Goal: Book appointment/travel/reservation

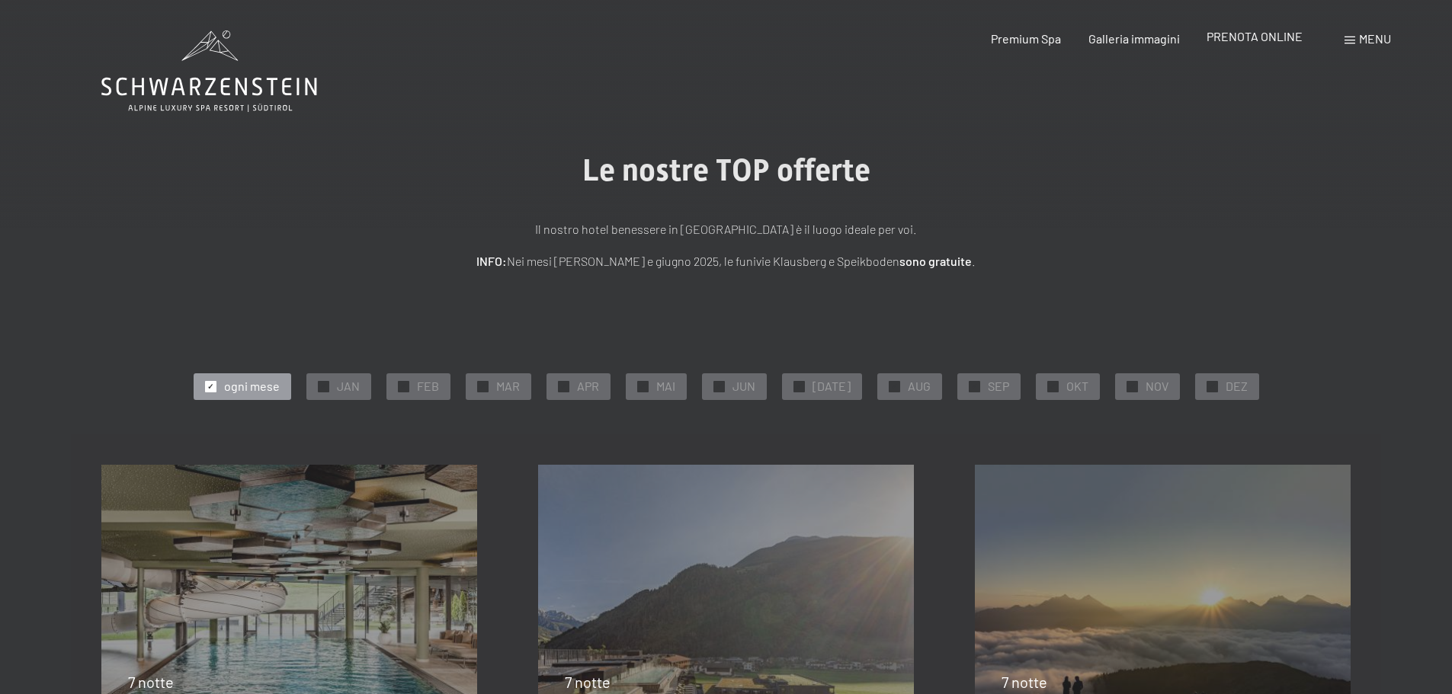
click at [1259, 34] on span "PRENOTA ONLINE" at bounding box center [1254, 36] width 96 height 14
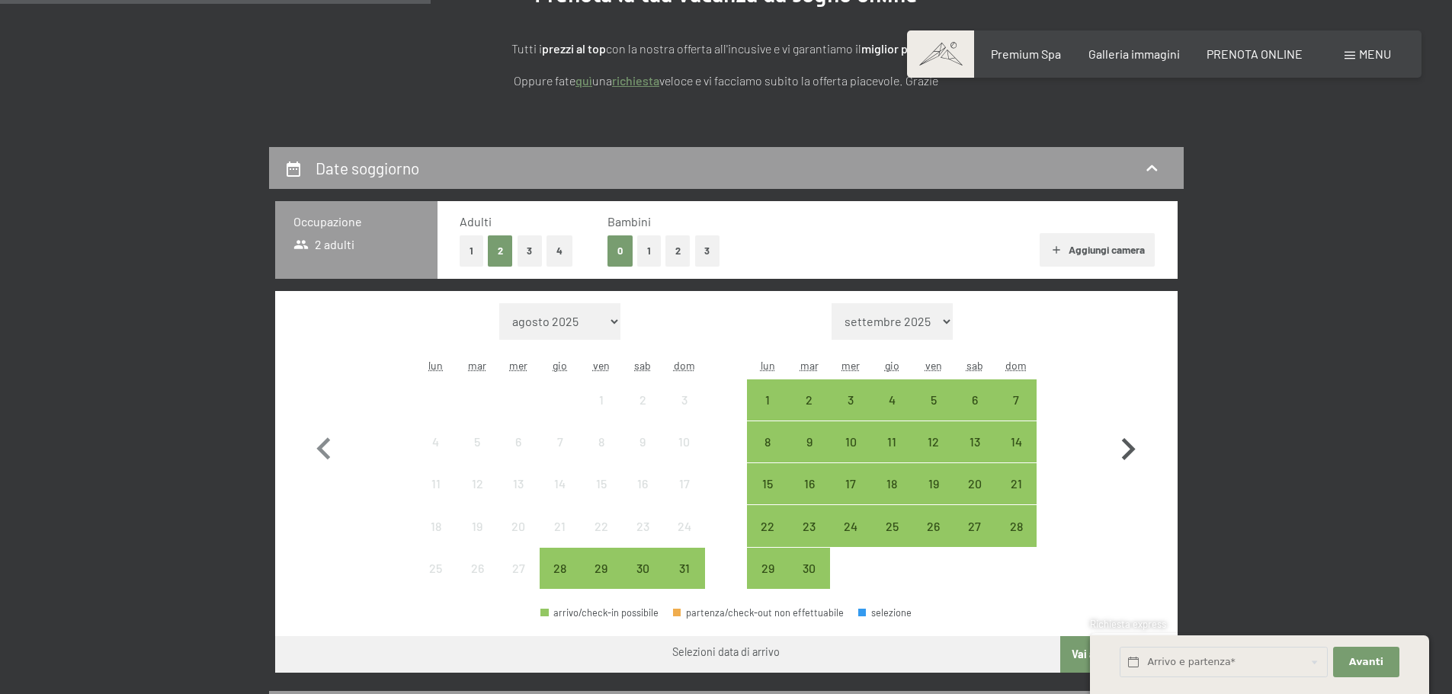
click at [1132, 445] on icon "button" at bounding box center [1128, 449] width 44 height 44
select select "2025-09-01"
select select "2025-10-01"
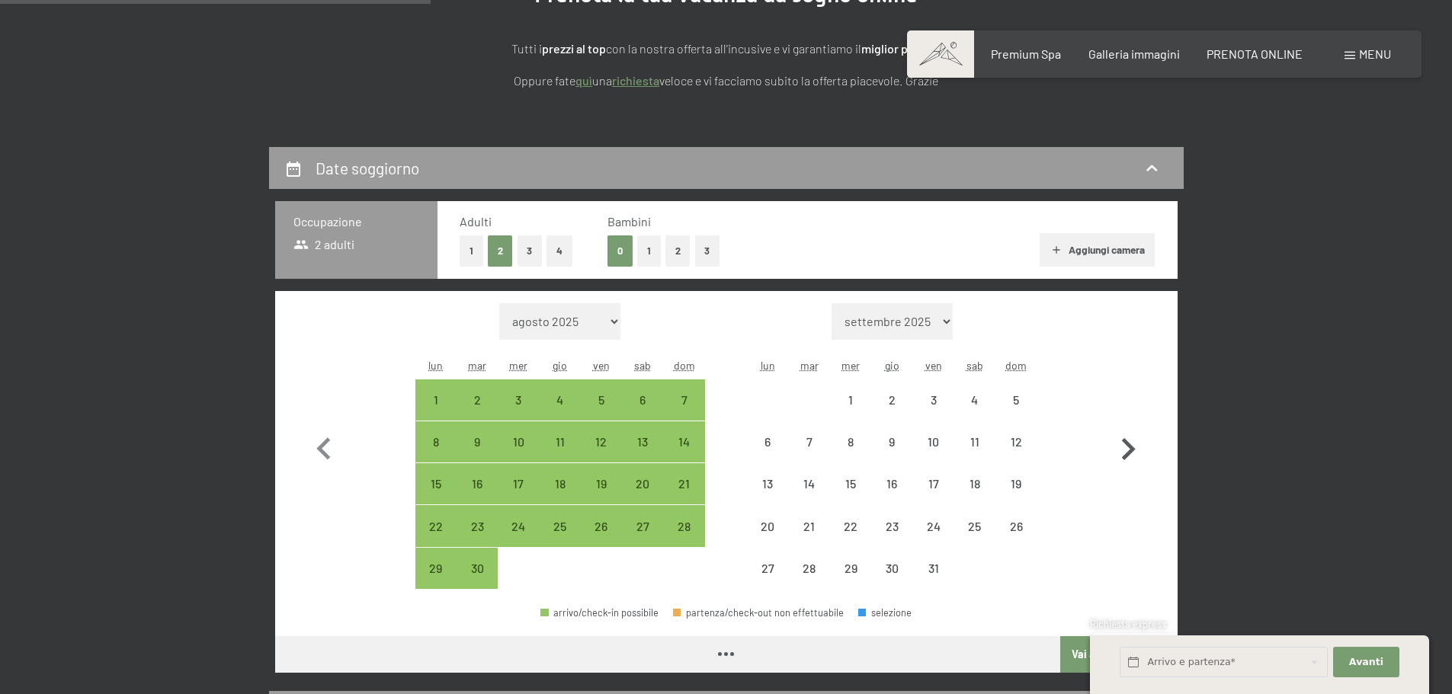
click at [1132, 445] on icon "button" at bounding box center [1128, 449] width 44 height 44
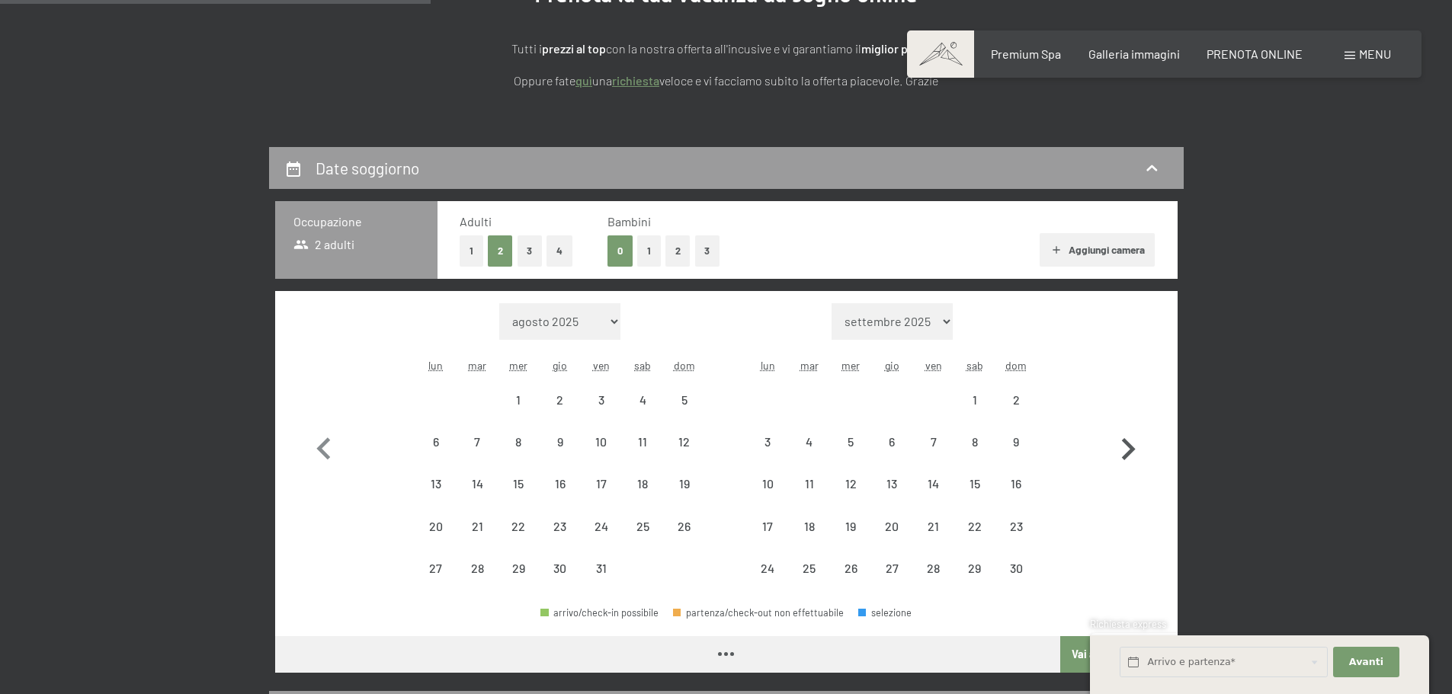
select select "2025-10-01"
select select "2025-11-01"
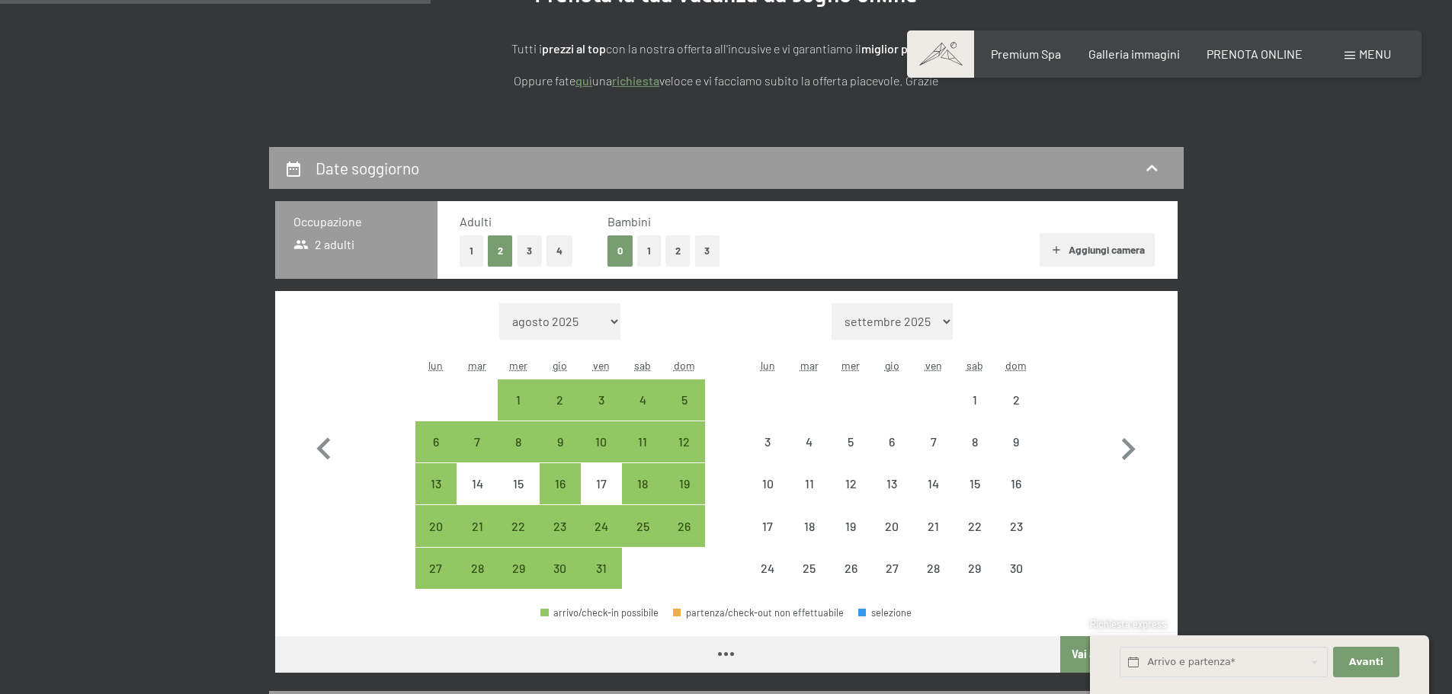
select select "2025-10-01"
select select "2025-11-01"
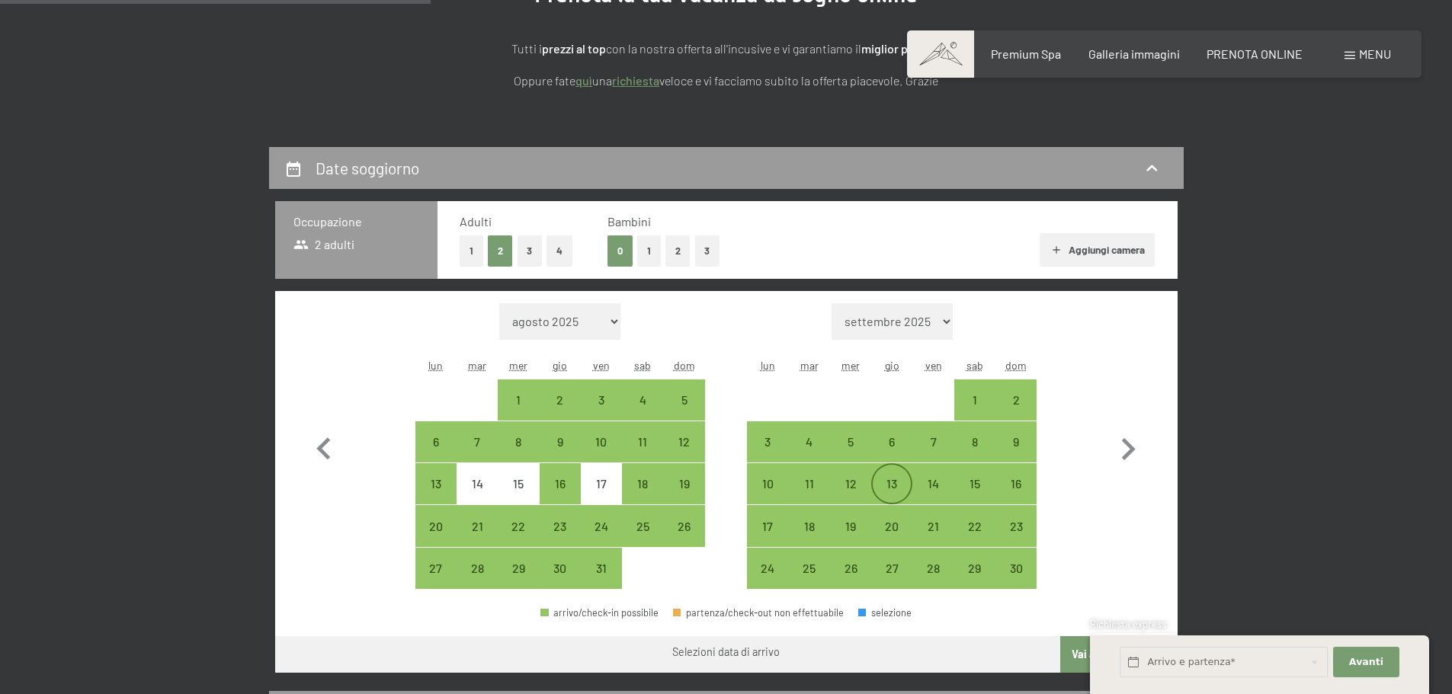
click at [896, 476] on div "13" at bounding box center [892, 484] width 38 height 38
select select "2025-10-01"
select select "2025-11-01"
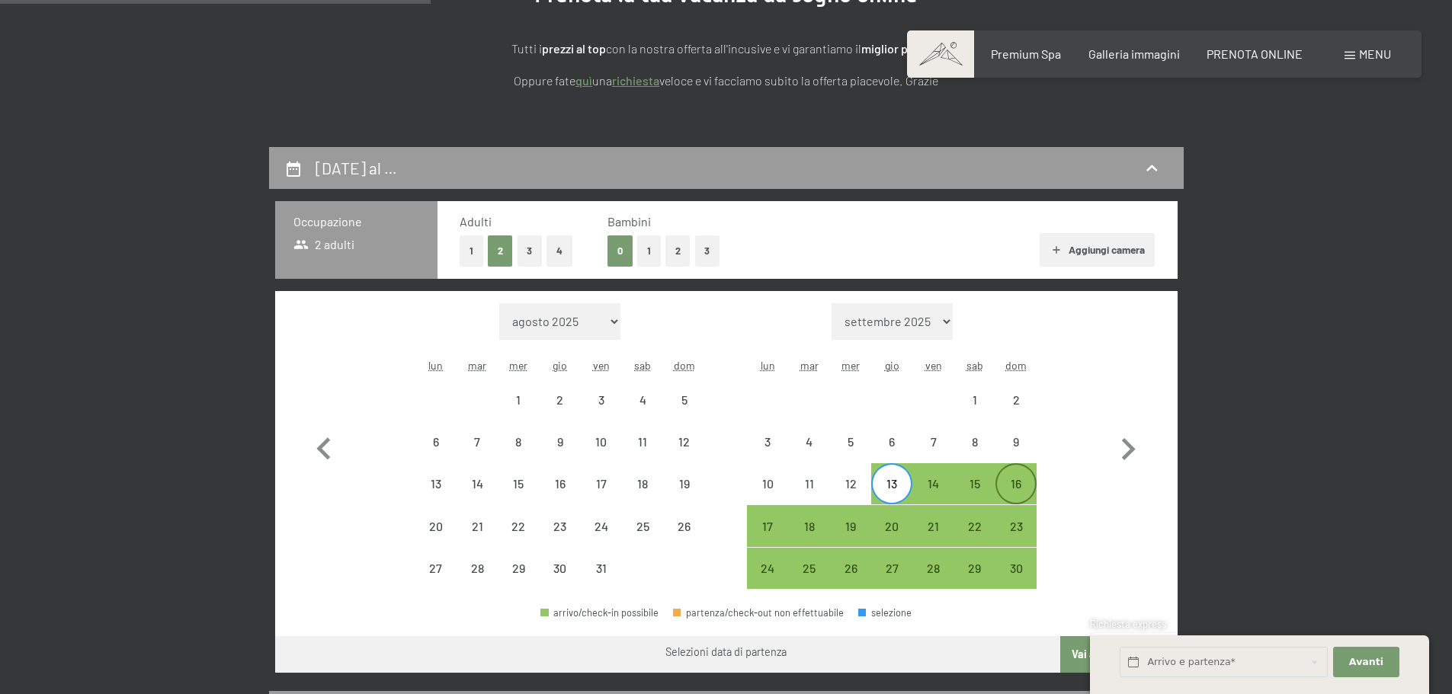
click at [1009, 479] on div "16" at bounding box center [1016, 497] width 38 height 38
select select "2025-10-01"
select select "2025-11-01"
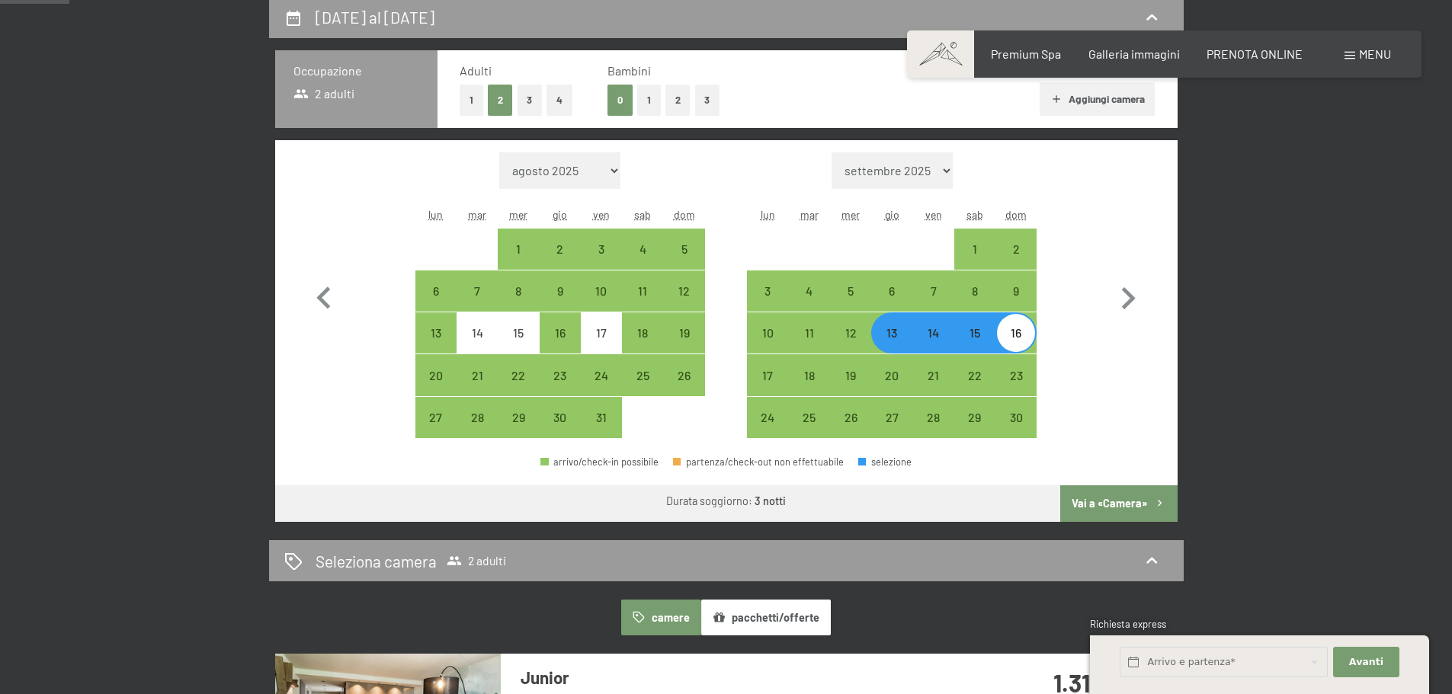
scroll to position [457, 0]
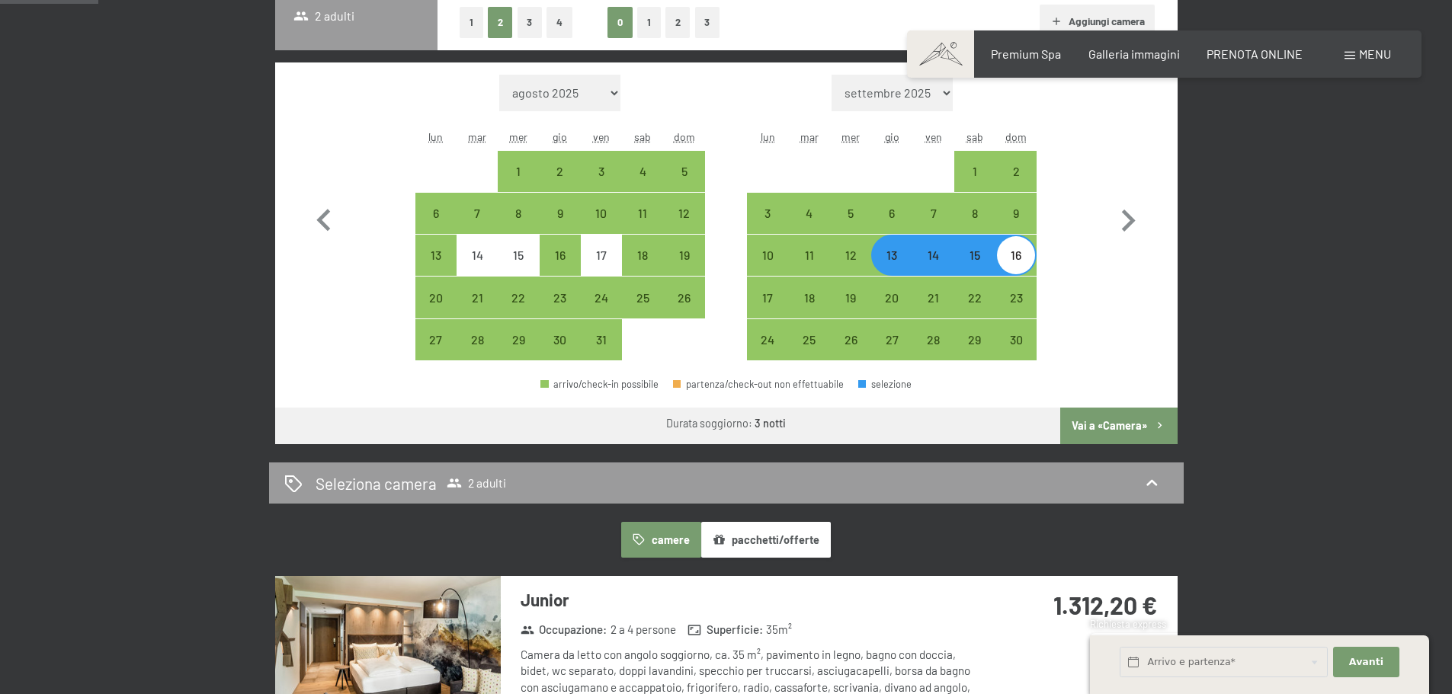
click at [1100, 421] on button "Vai a «Camera»" at bounding box center [1118, 426] width 117 height 37
select select "2025-10-01"
select select "2025-11-01"
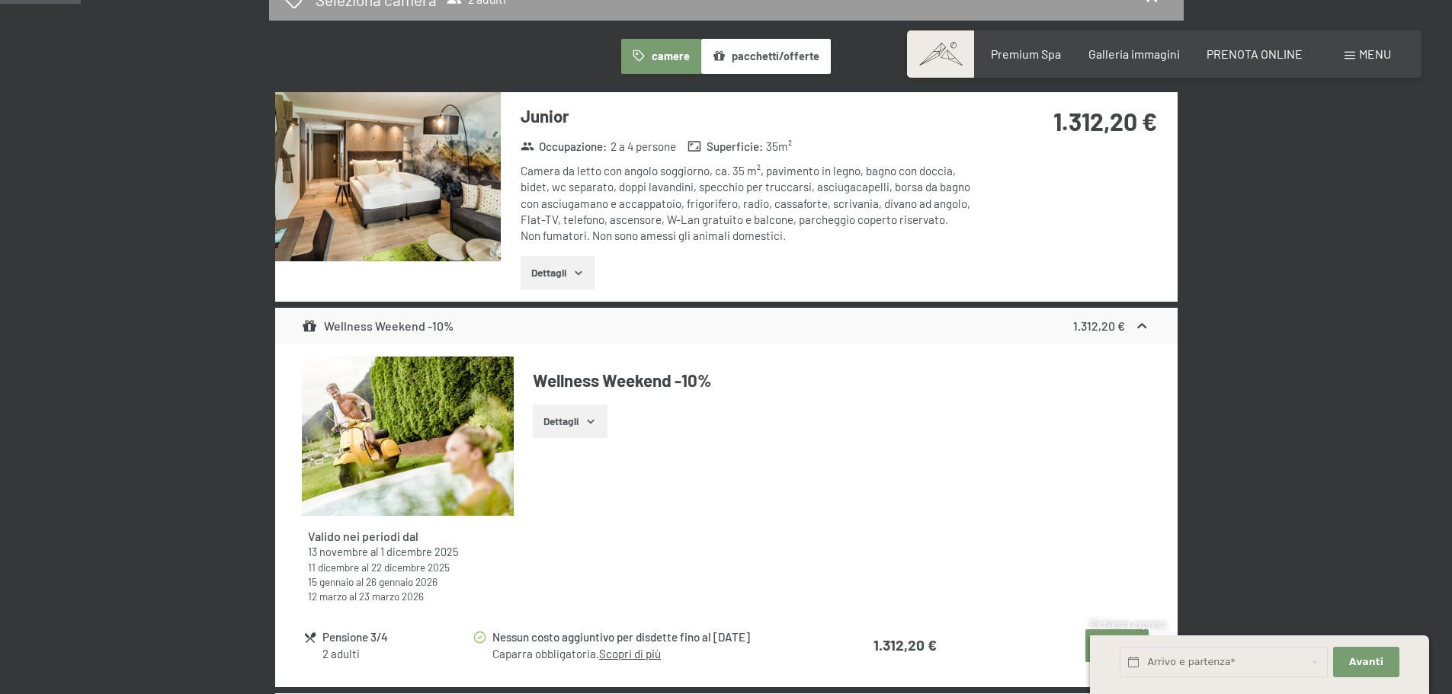
scroll to position [376, 0]
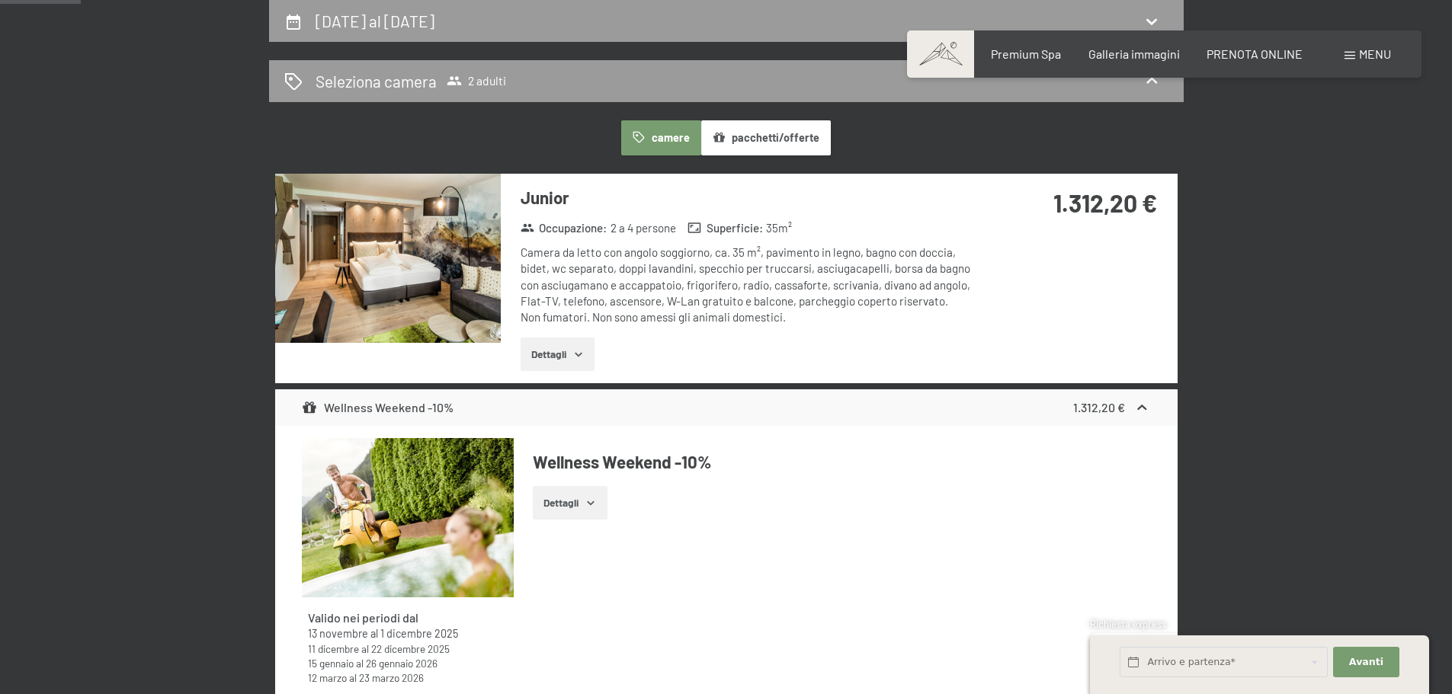
click at [744, 130] on button "pacchetti/offerte" at bounding box center [766, 137] width 130 height 35
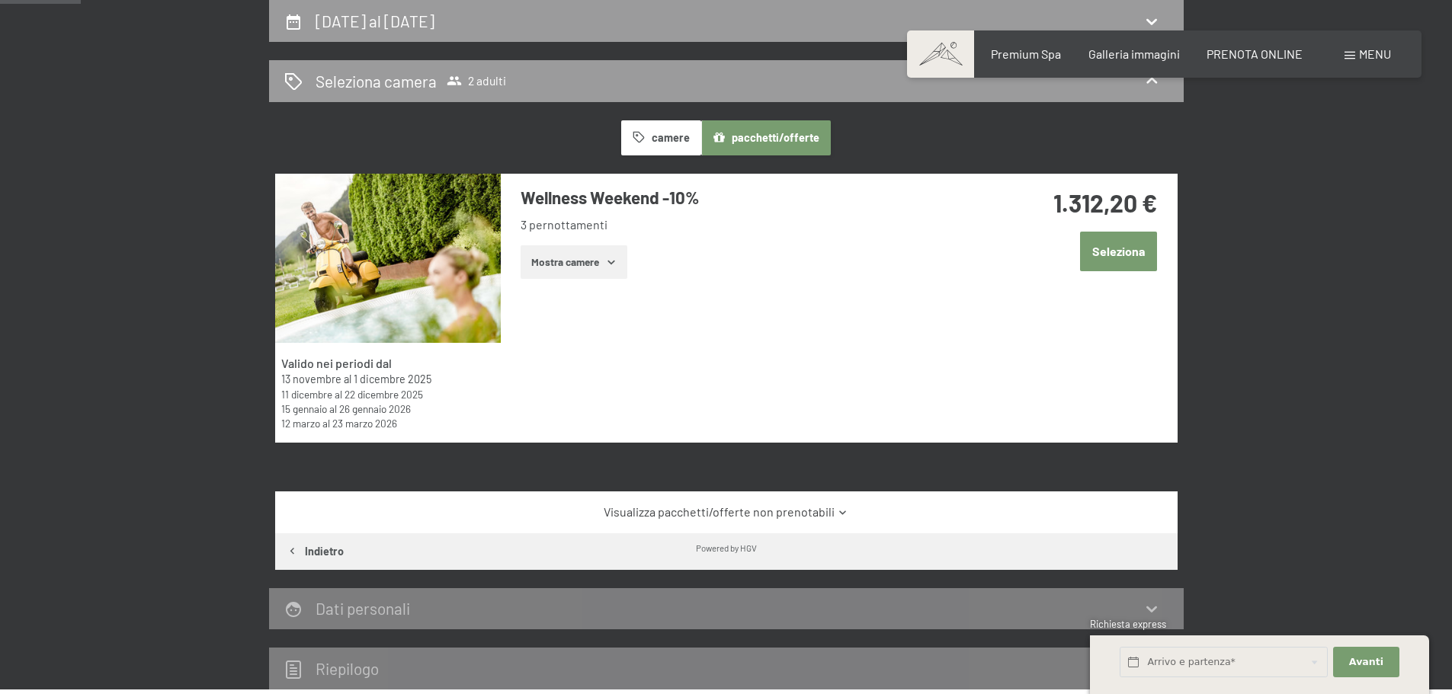
click at [603, 258] on button "Mostra camere" at bounding box center [573, 262] width 107 height 34
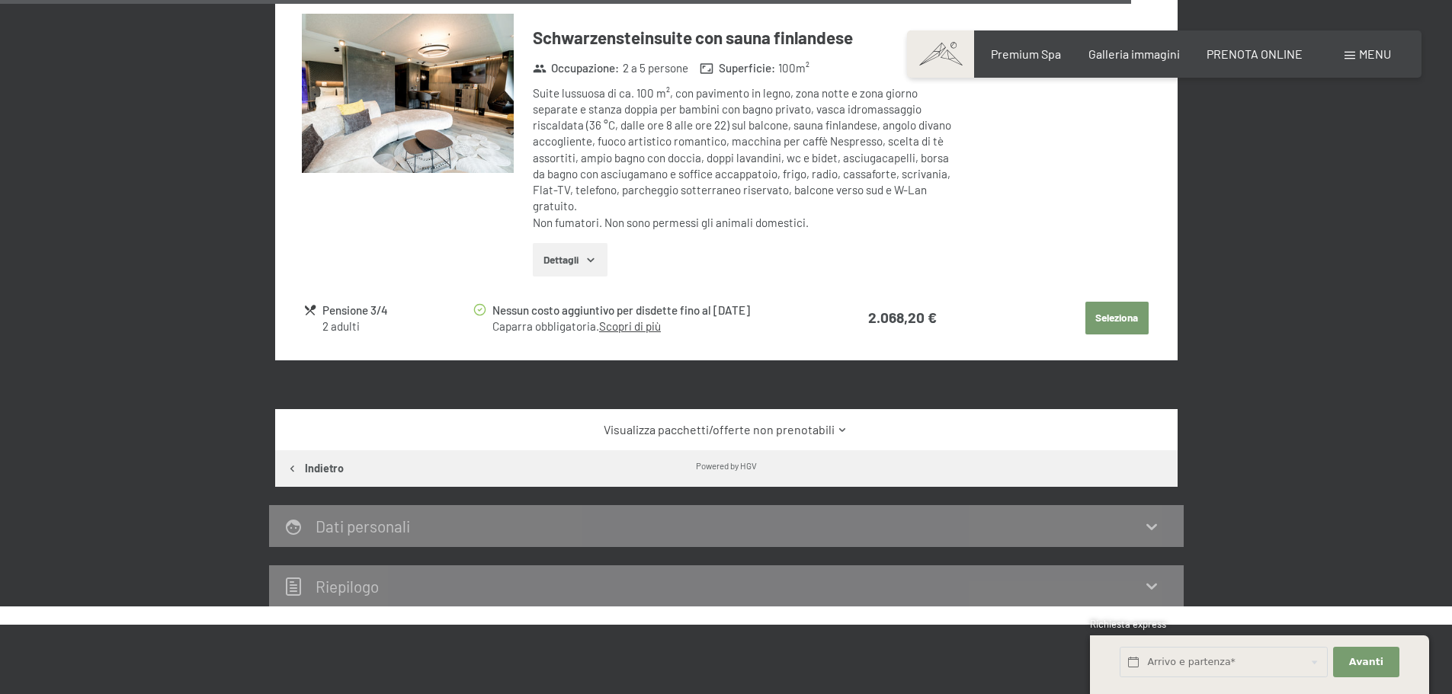
scroll to position [3195, 0]
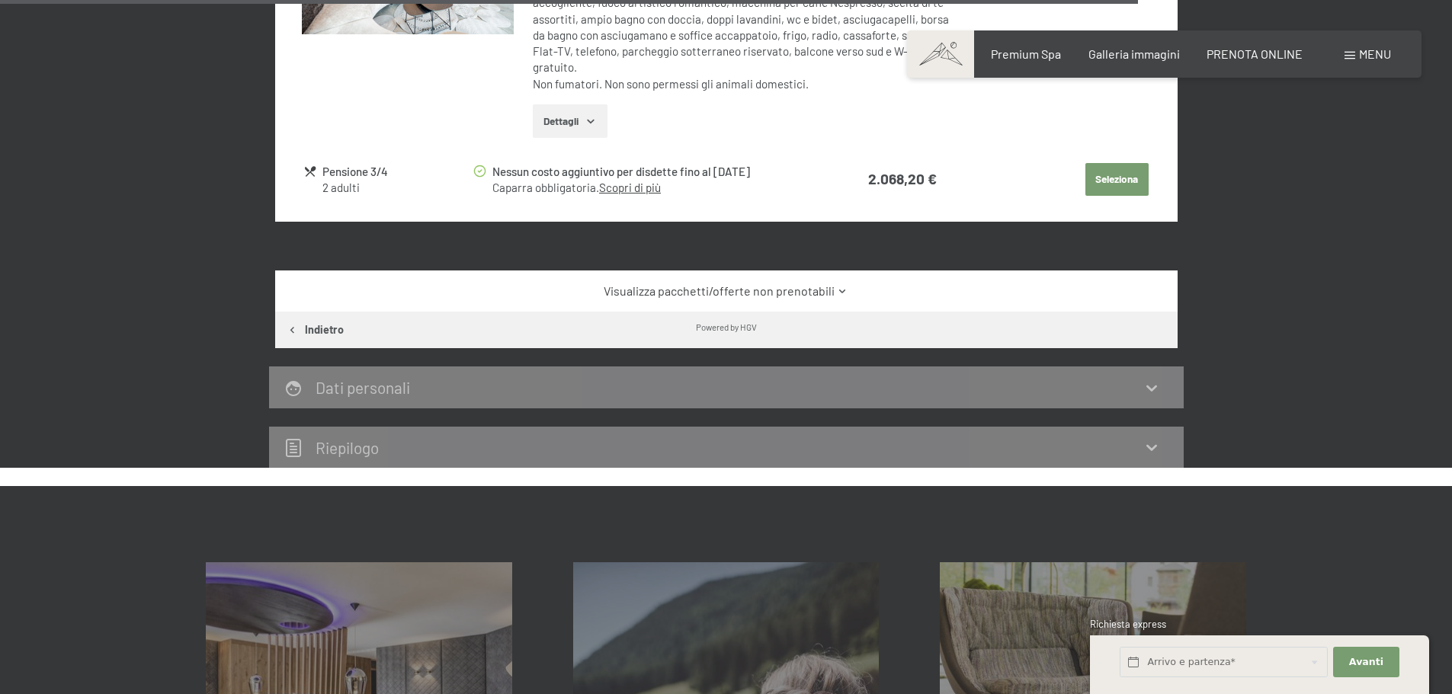
click at [845, 293] on icon at bounding box center [842, 291] width 11 height 11
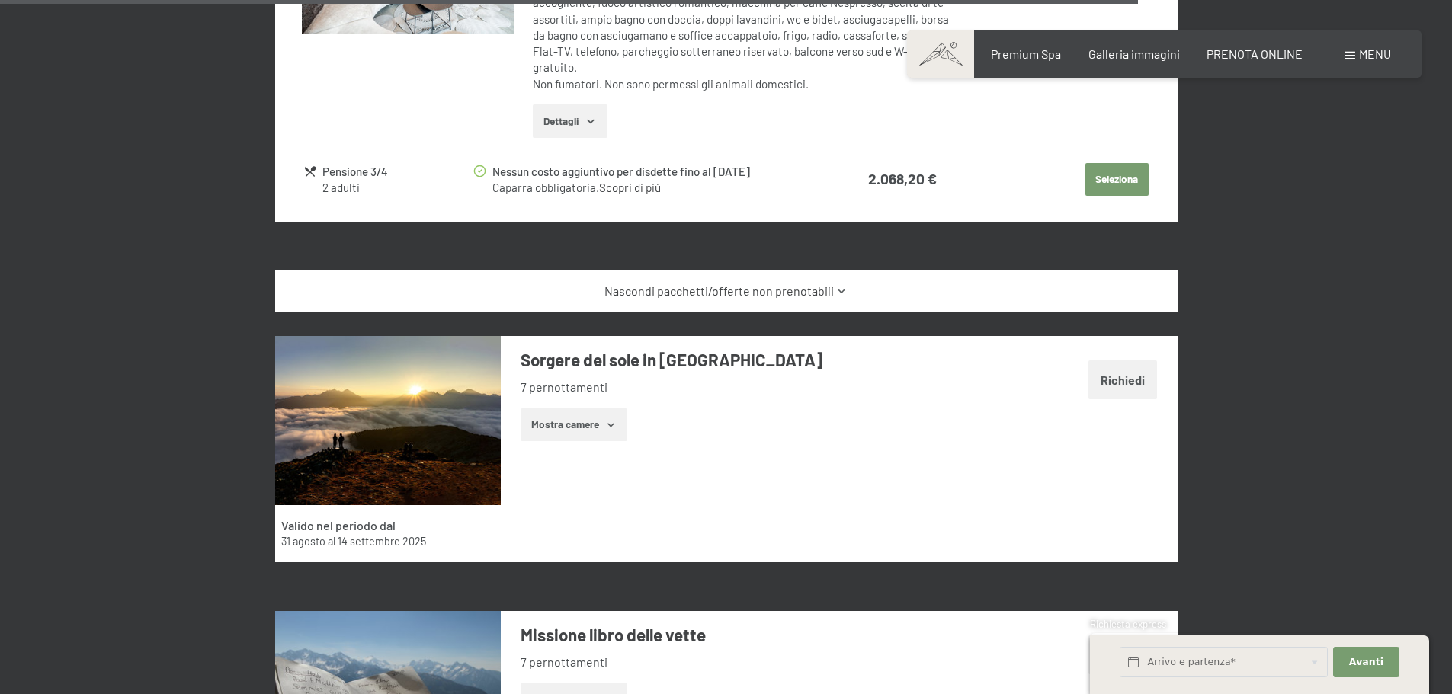
click at [845, 293] on link "Nascondi pacchetti/offerte non prenotabili" at bounding box center [726, 291] width 848 height 17
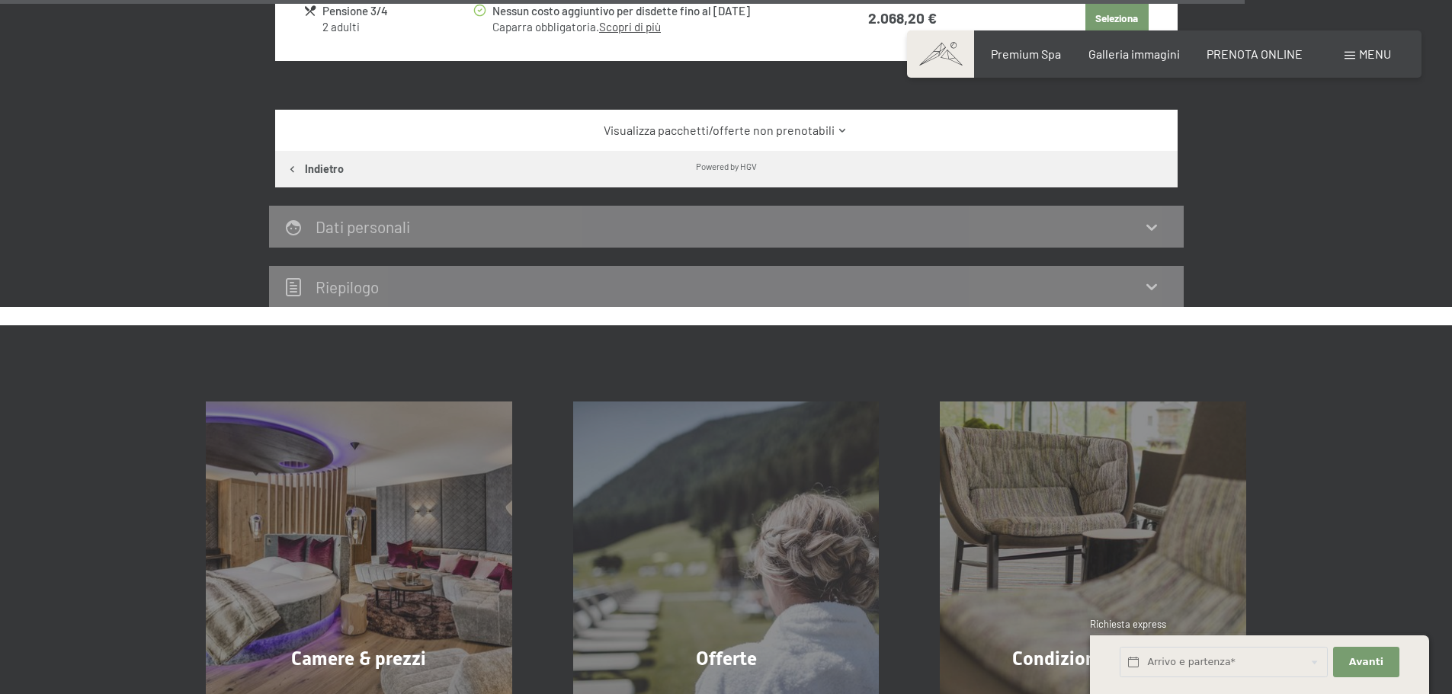
scroll to position [3500, 0]
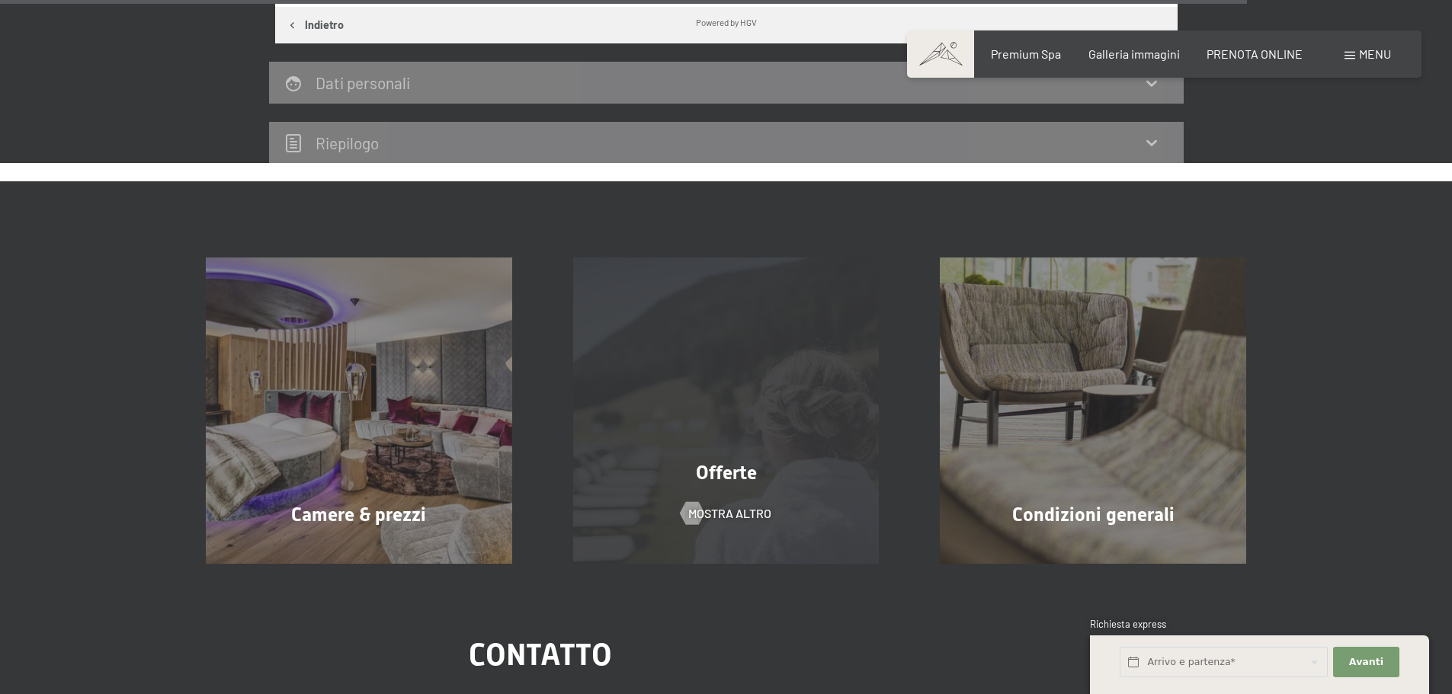
click at [763, 477] on div "Offerte" at bounding box center [726, 473] width 367 height 27
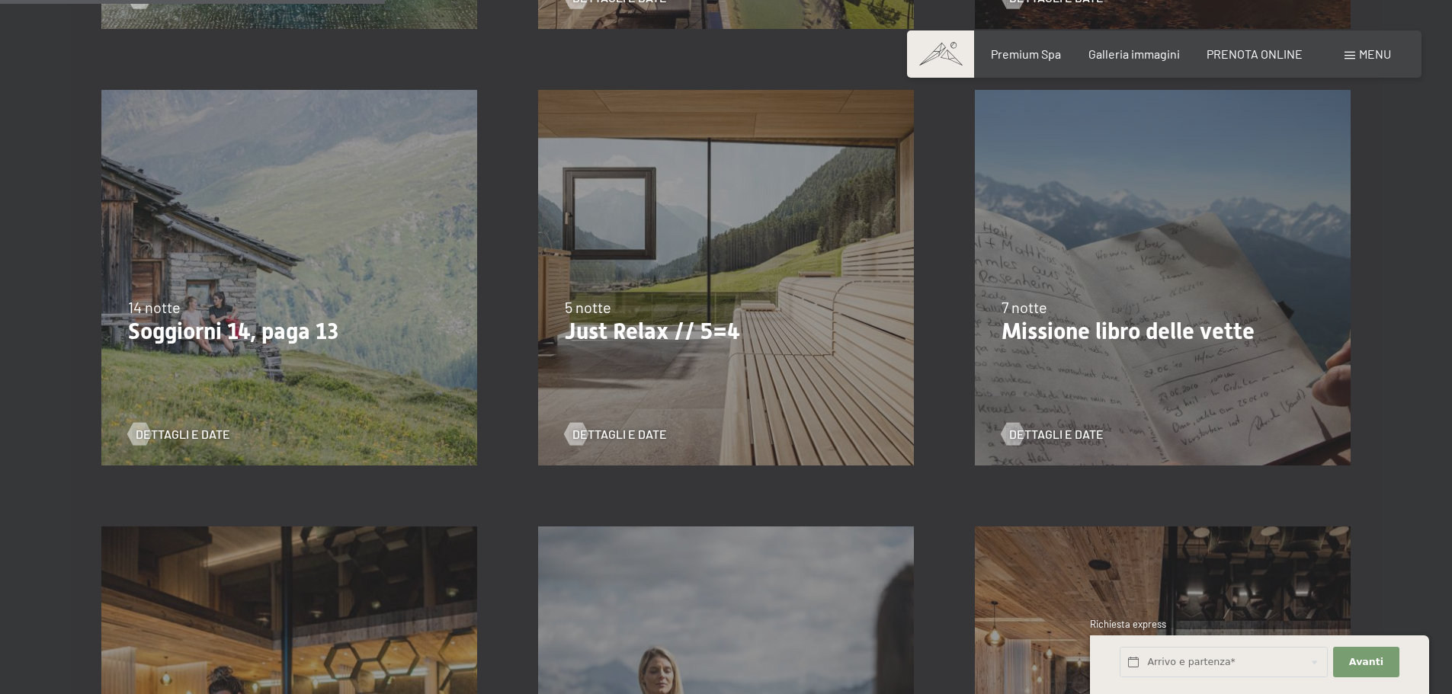
scroll to position [838, 0]
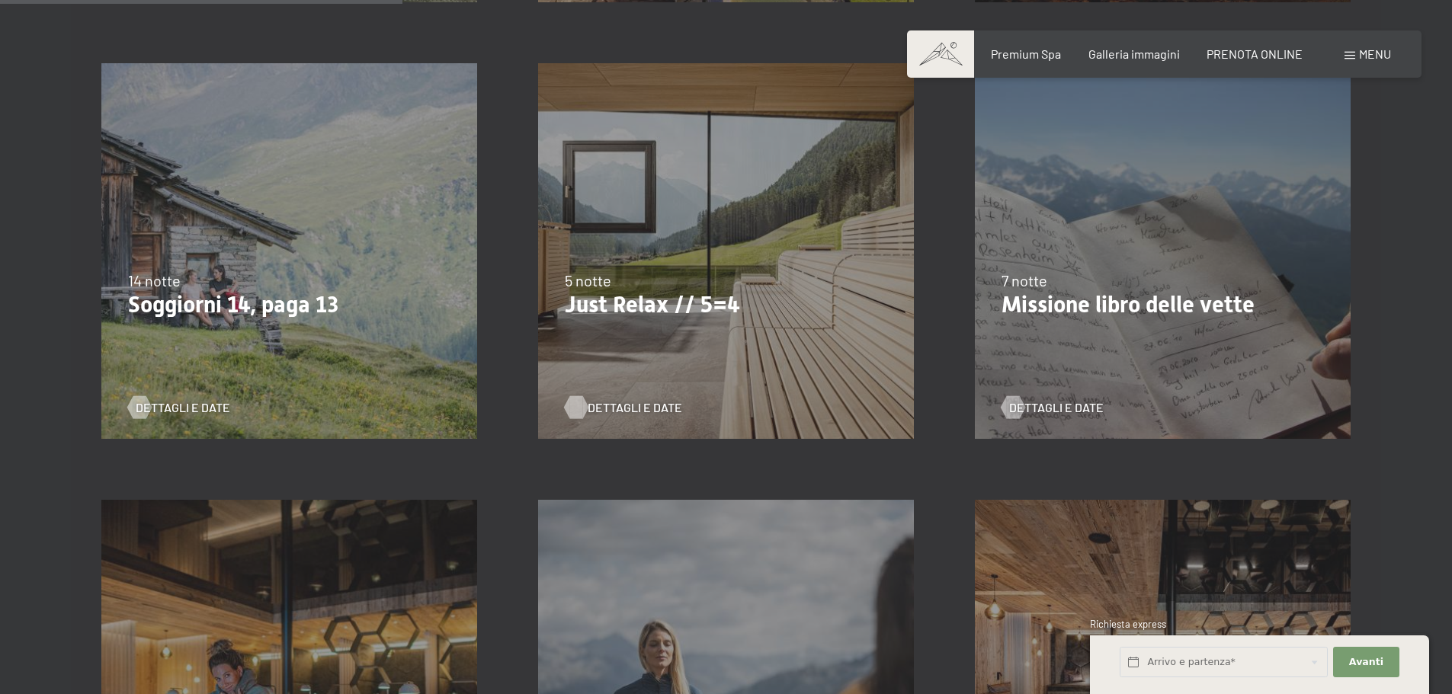
click at [606, 407] on span "Dettagli e Date" at bounding box center [635, 407] width 94 height 17
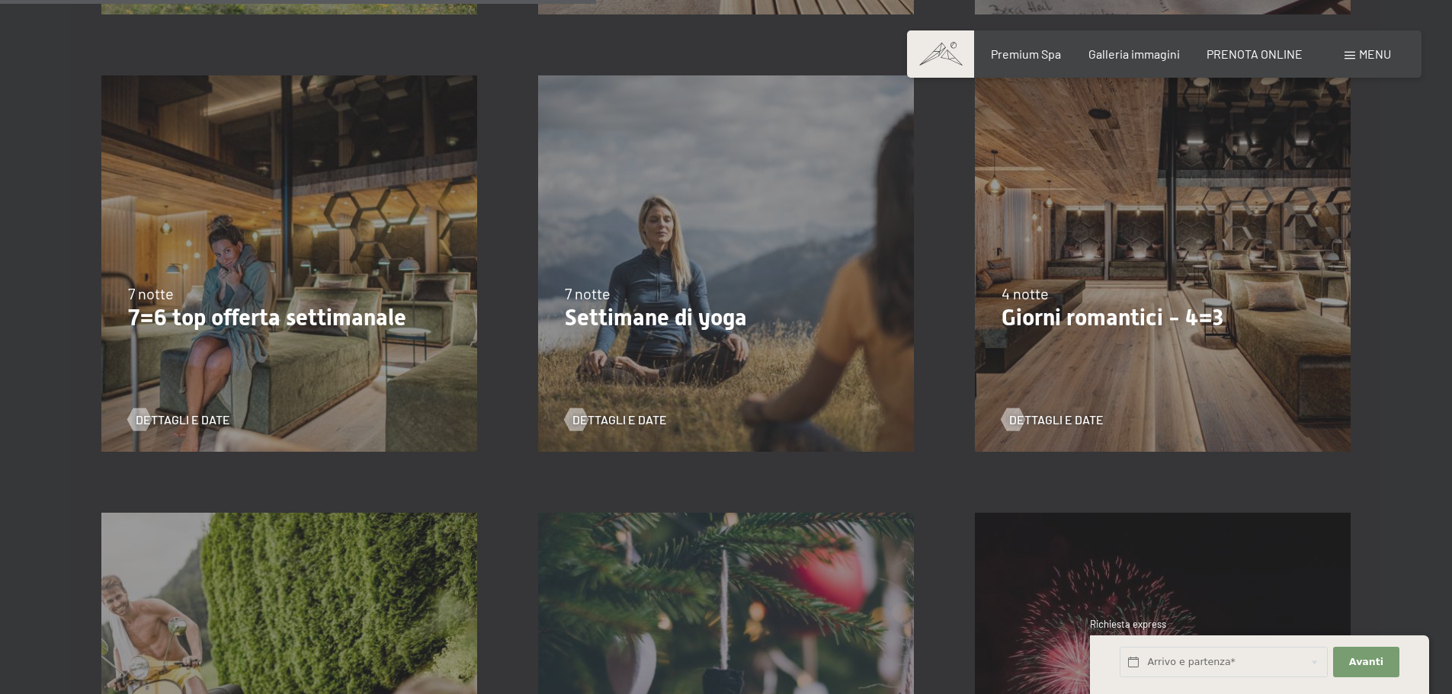
scroll to position [1295, 0]
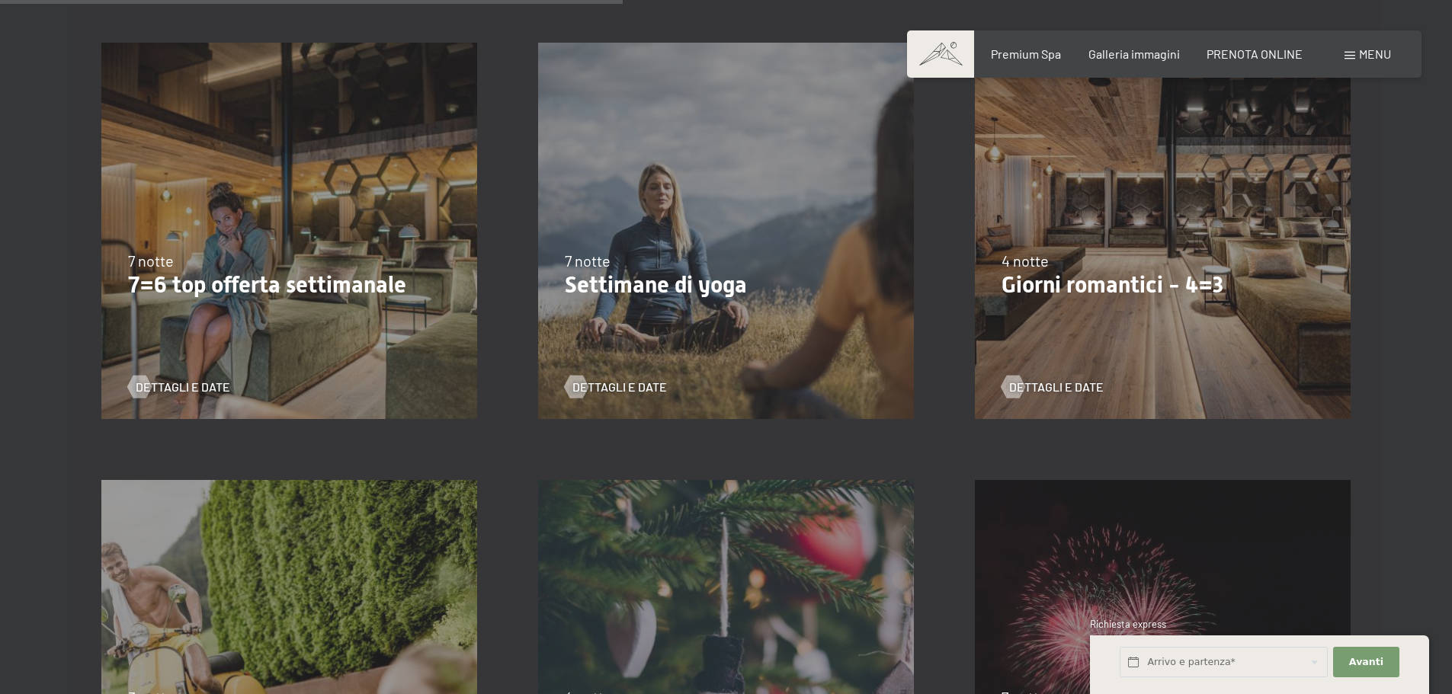
click at [1155, 295] on p "Giorni romantici - 4=3" at bounding box center [1162, 284] width 322 height 27
click at [1064, 389] on span "Dettagli e Date" at bounding box center [1071, 387] width 94 height 17
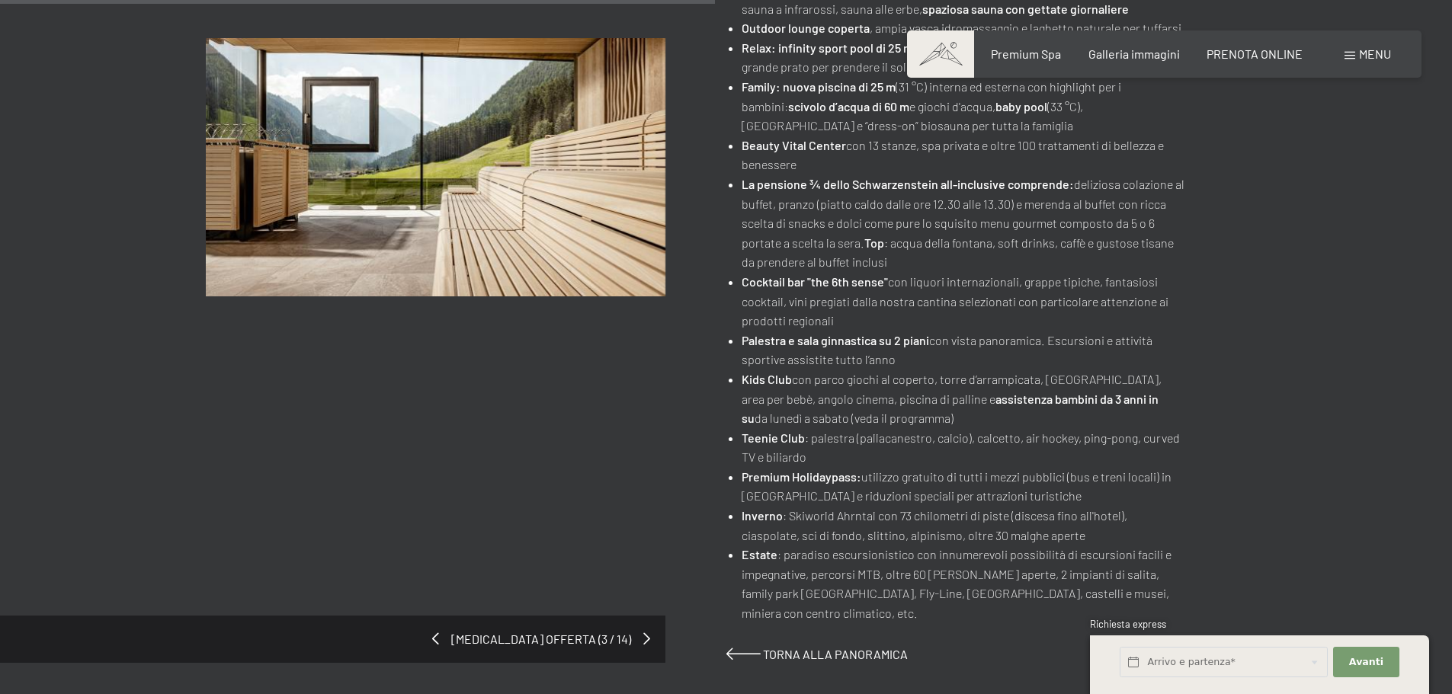
scroll to position [1295, 0]
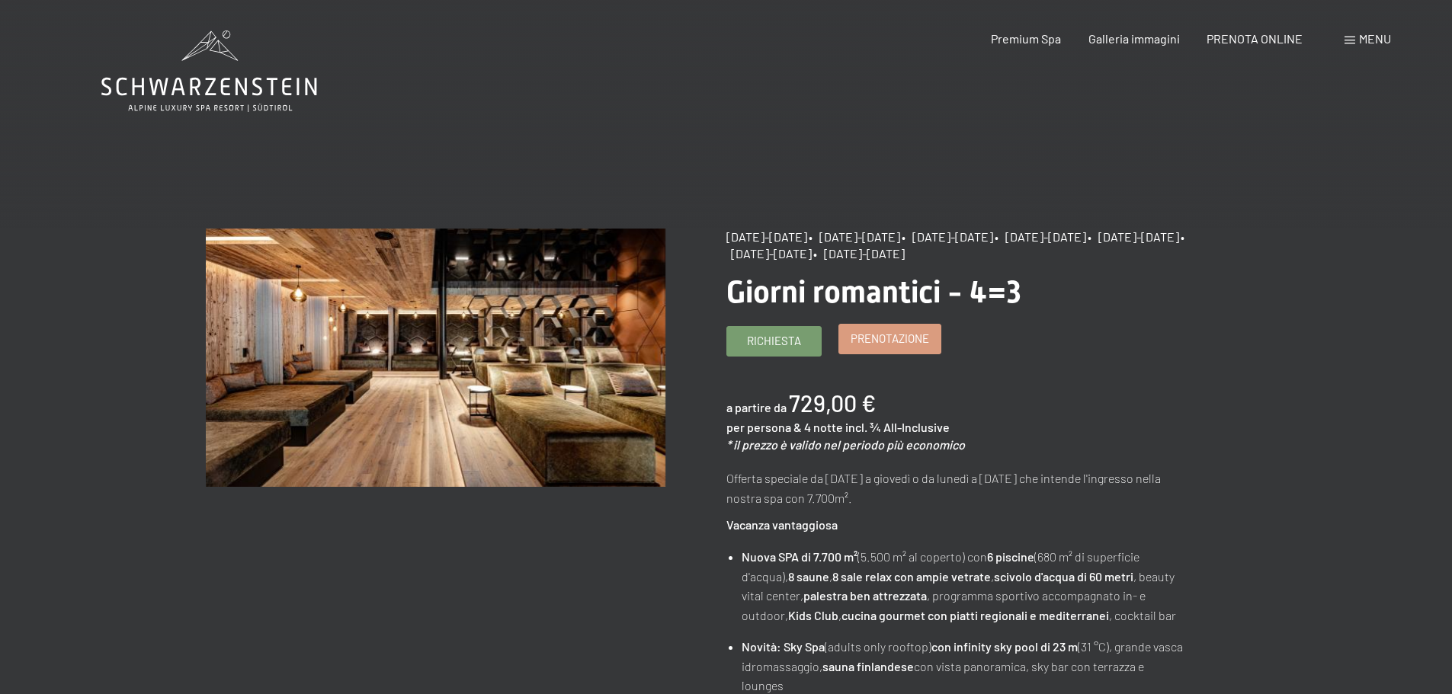
click at [896, 340] on span "Prenotazione" at bounding box center [889, 339] width 78 height 16
click at [778, 347] on link "Richiesta" at bounding box center [774, 339] width 94 height 29
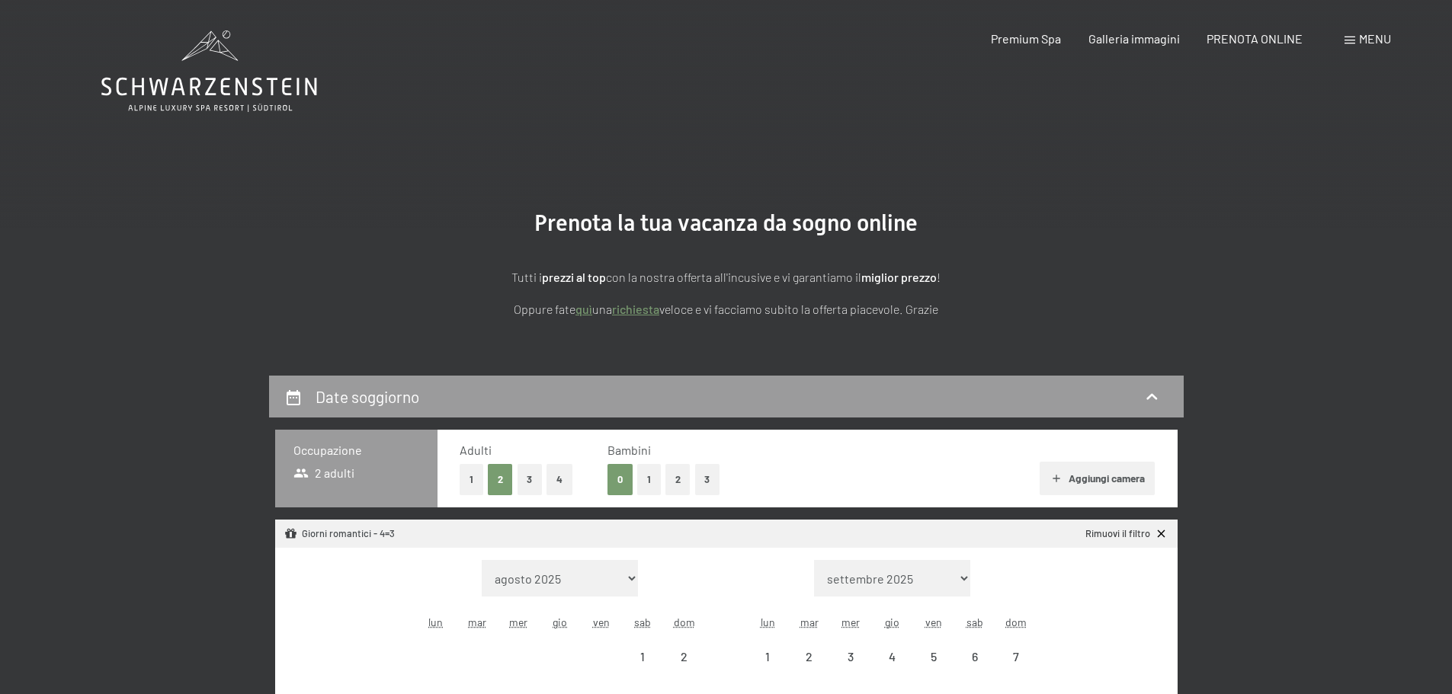
select select "[DATE]"
select select "2025-11-01"
select select "2025-12-01"
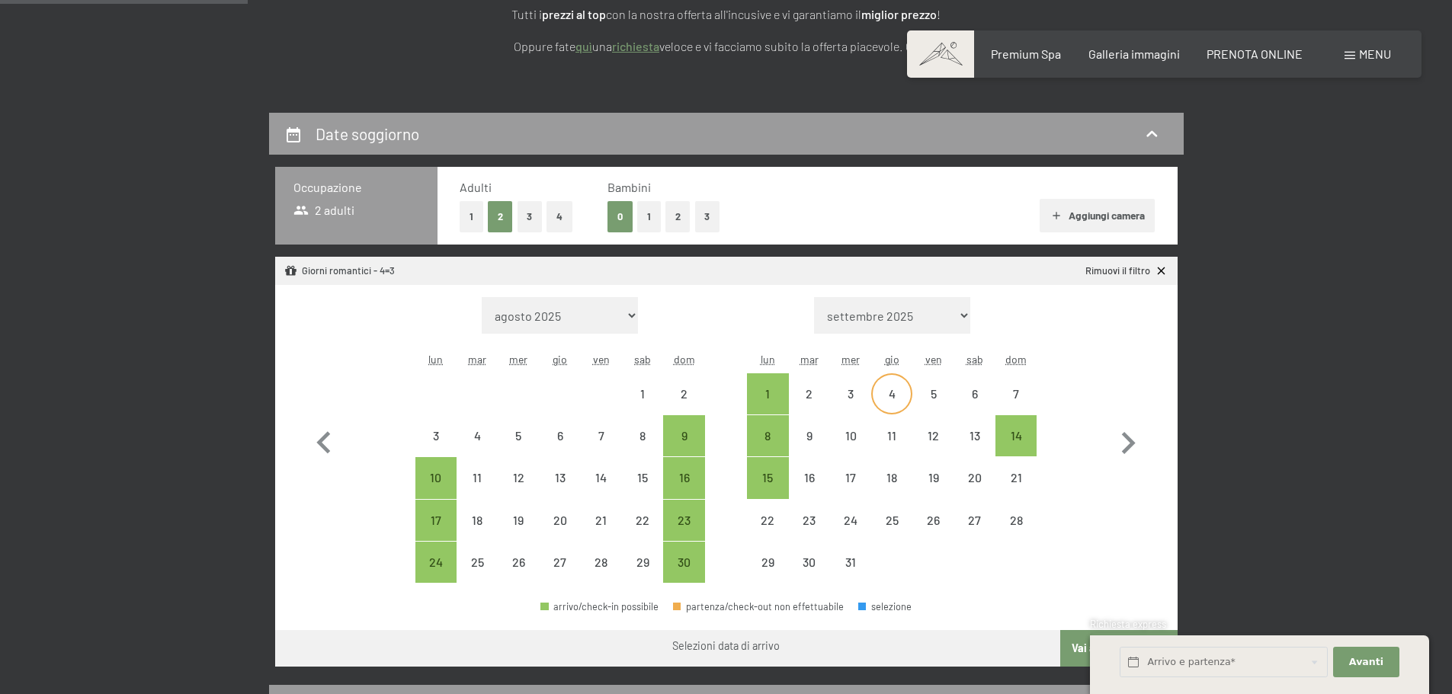
scroll to position [305, 0]
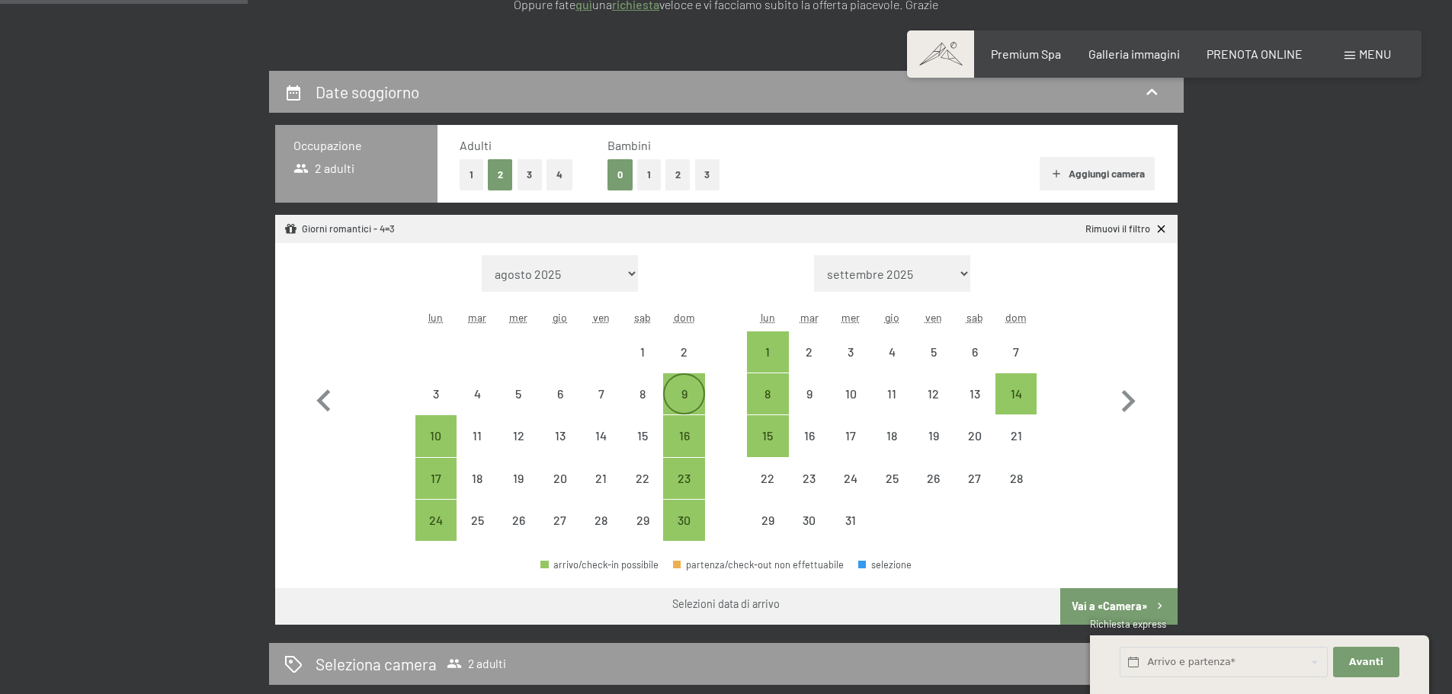
click at [697, 392] on div "9" at bounding box center [683, 407] width 38 height 38
select select "2025-11-01"
select select "2025-12-01"
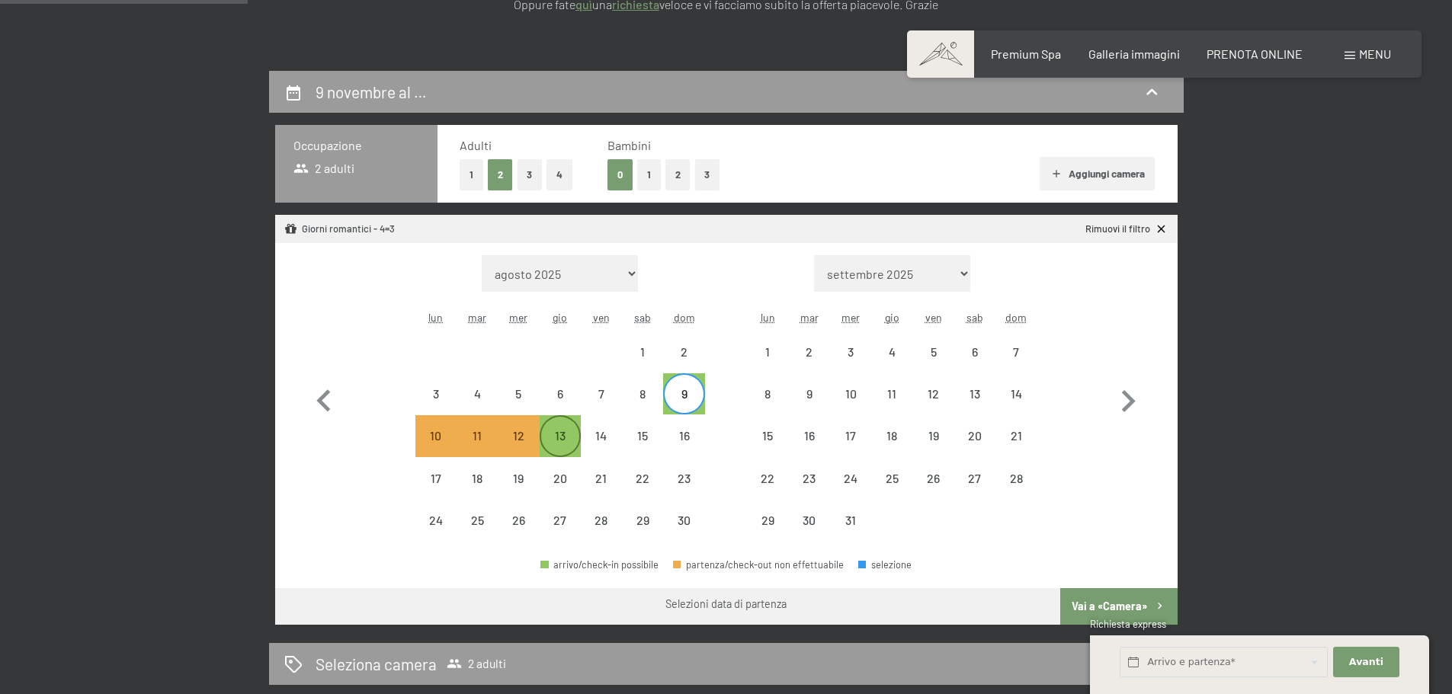
click at [562, 440] on div "13" at bounding box center [560, 449] width 38 height 38
select select "2025-11-01"
select select "2025-12-01"
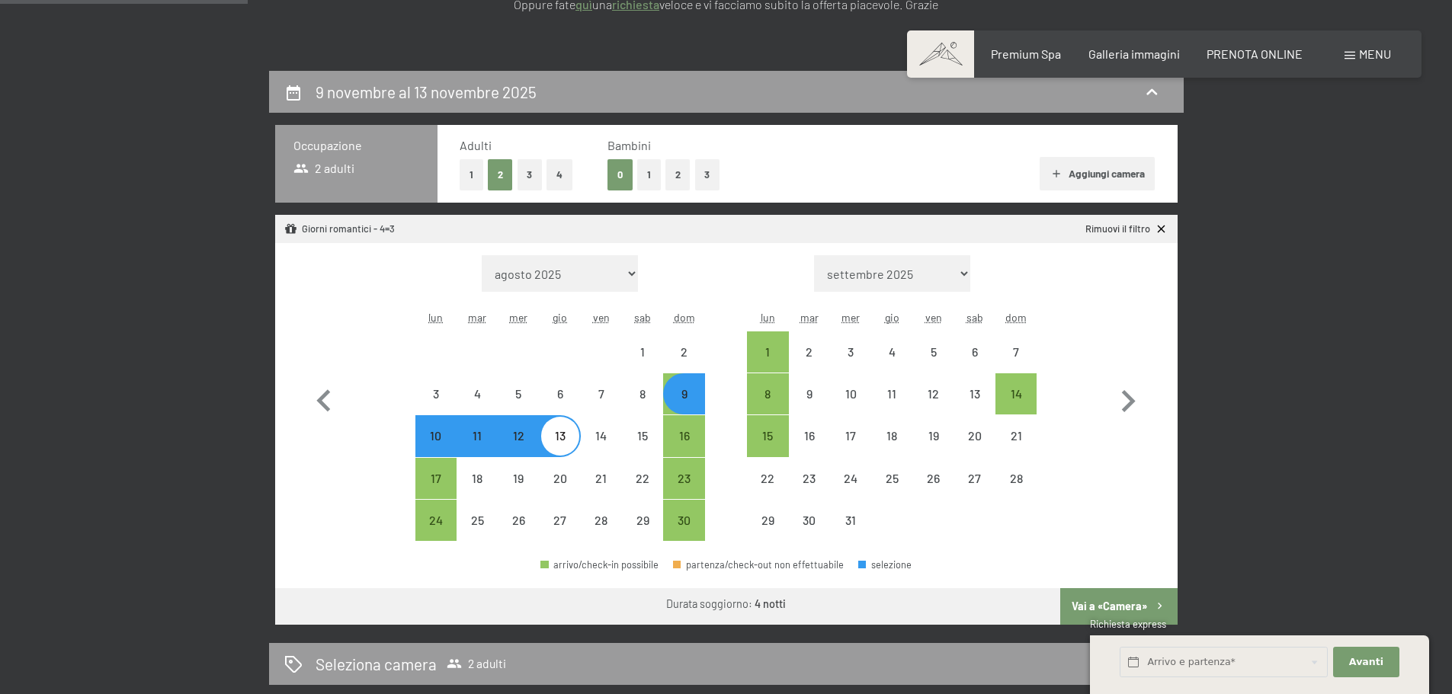
select select "2025-11-01"
select select "2025-12-01"
click at [690, 391] on div "9" at bounding box center [683, 407] width 38 height 38
select select "2025-11-01"
select select "2025-12-01"
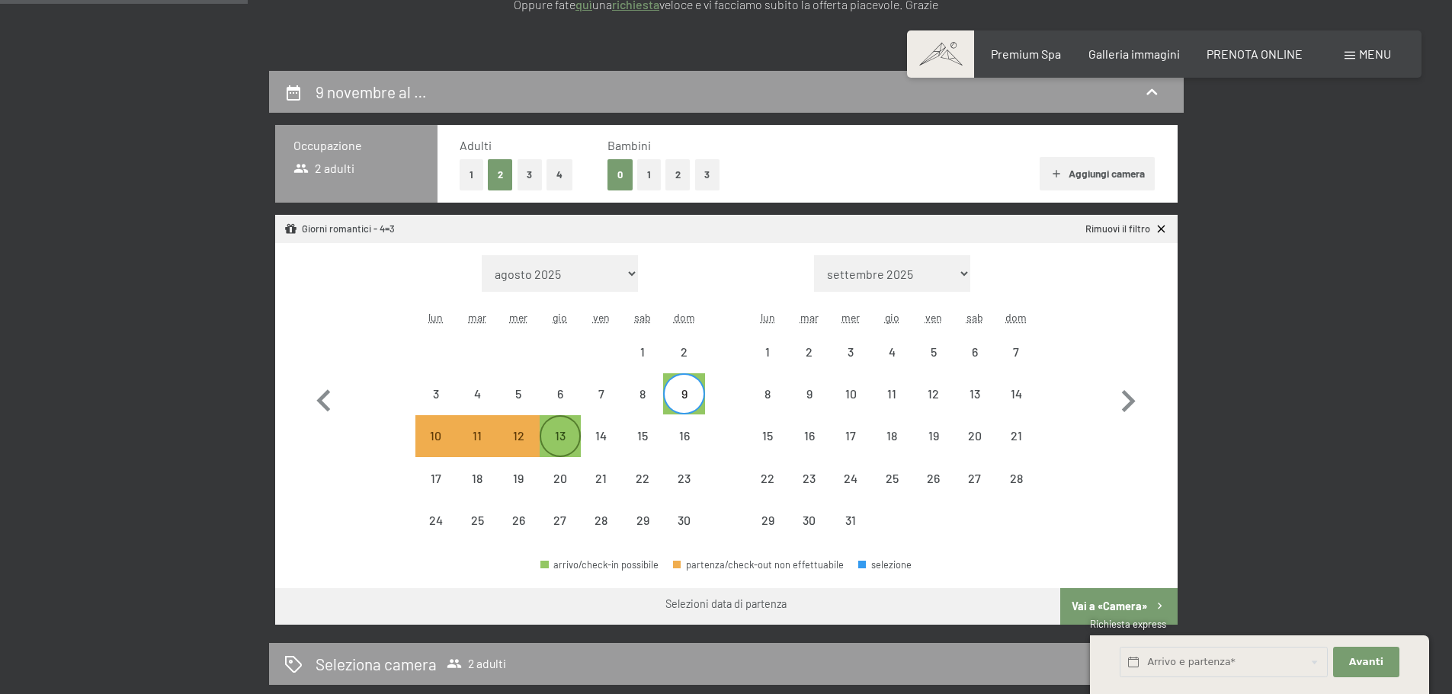
click at [564, 437] on div "13" at bounding box center [560, 449] width 38 height 38
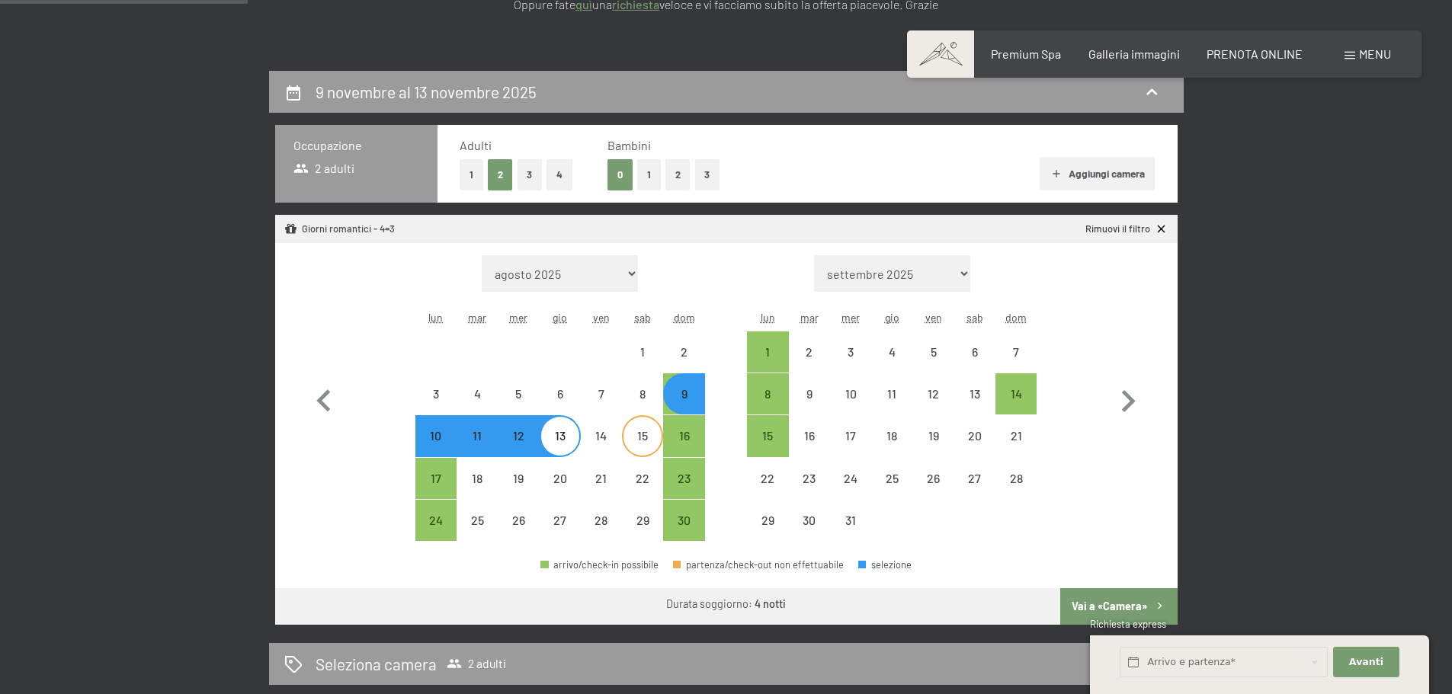
select select "2025-11-01"
select select "2025-12-01"
click at [683, 443] on div "16" at bounding box center [683, 449] width 38 height 38
select select "2025-11-01"
select select "2025-12-01"
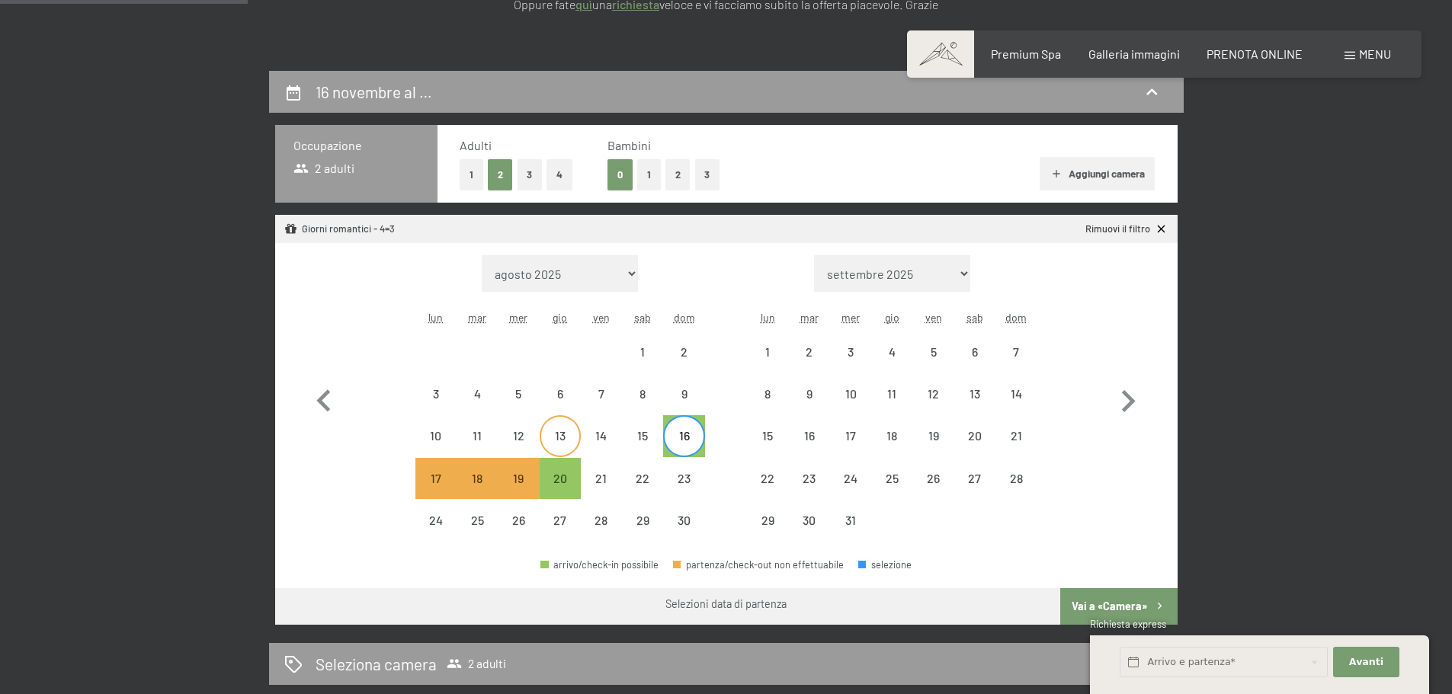
click at [563, 433] on div "13" at bounding box center [560, 449] width 38 height 38
select select "2025-11-01"
select select "2025-12-01"
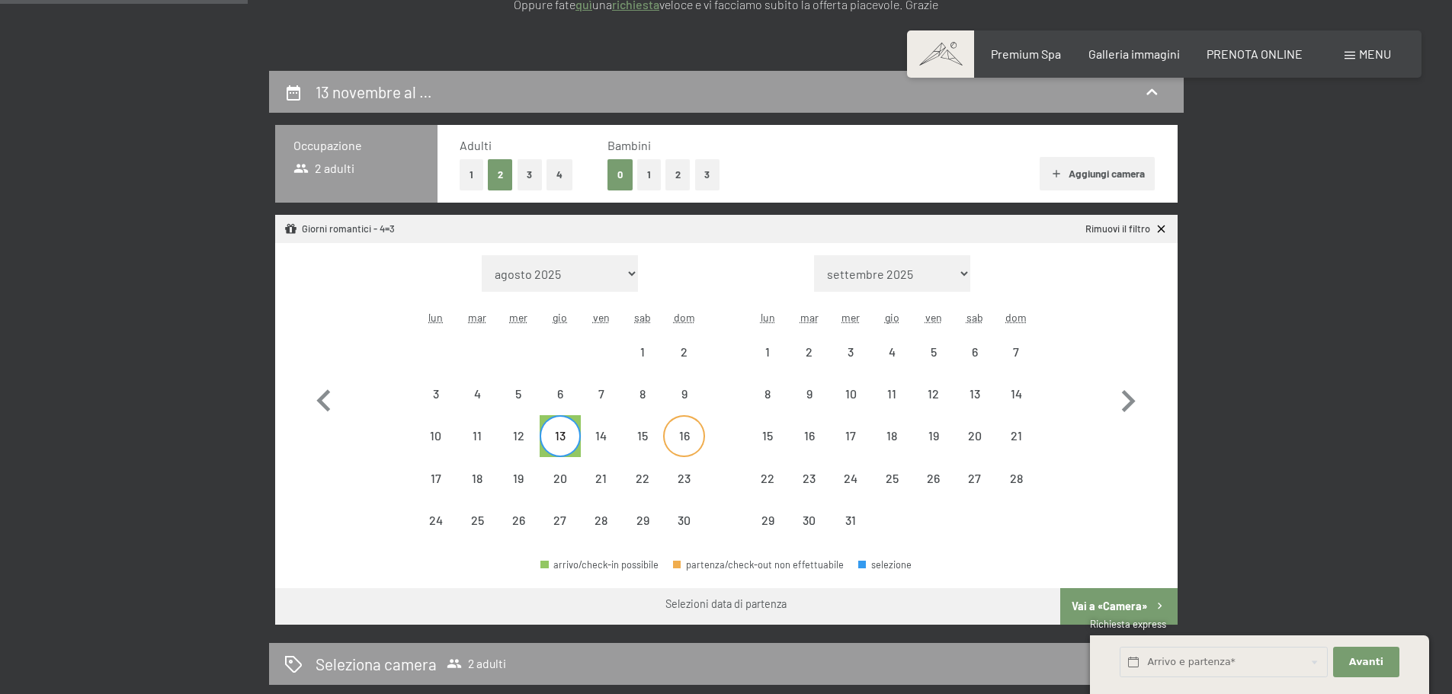
click at [690, 444] on div "16" at bounding box center [683, 449] width 38 height 38
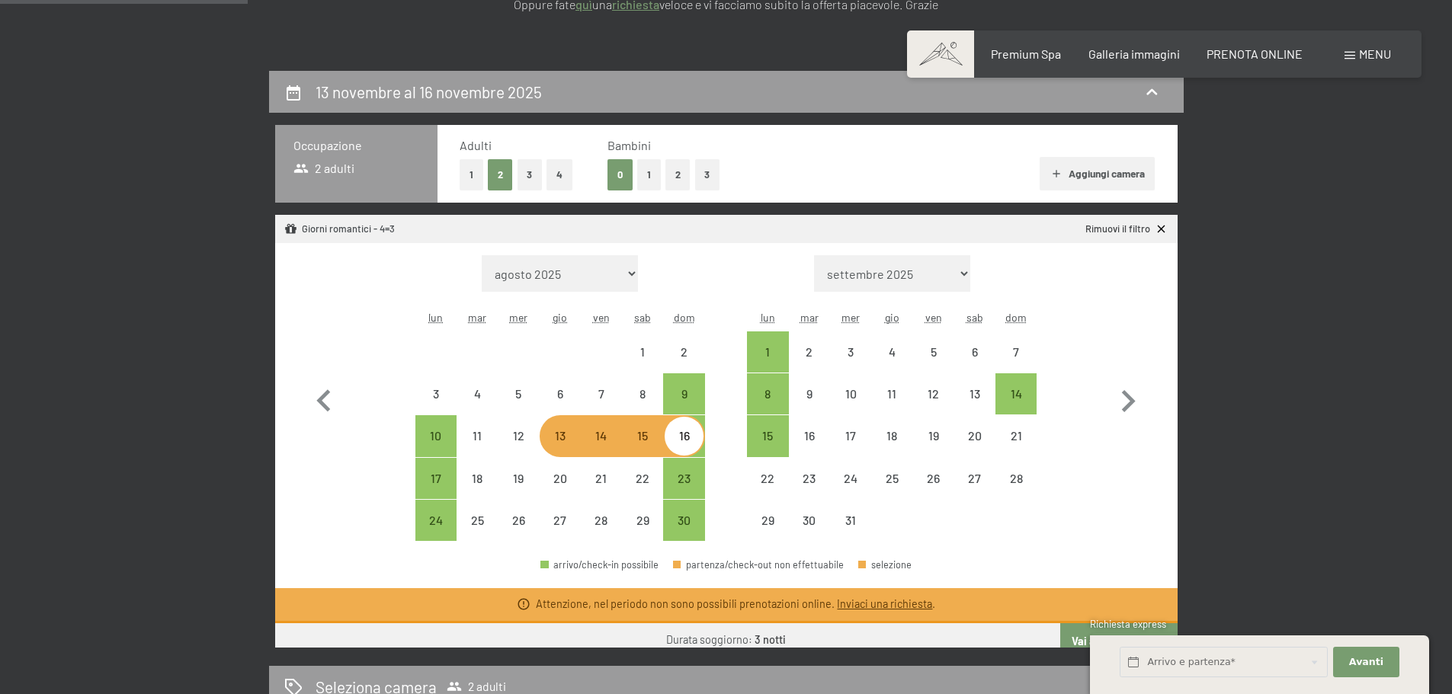
select select "2025-11-01"
select select "2025-12-01"
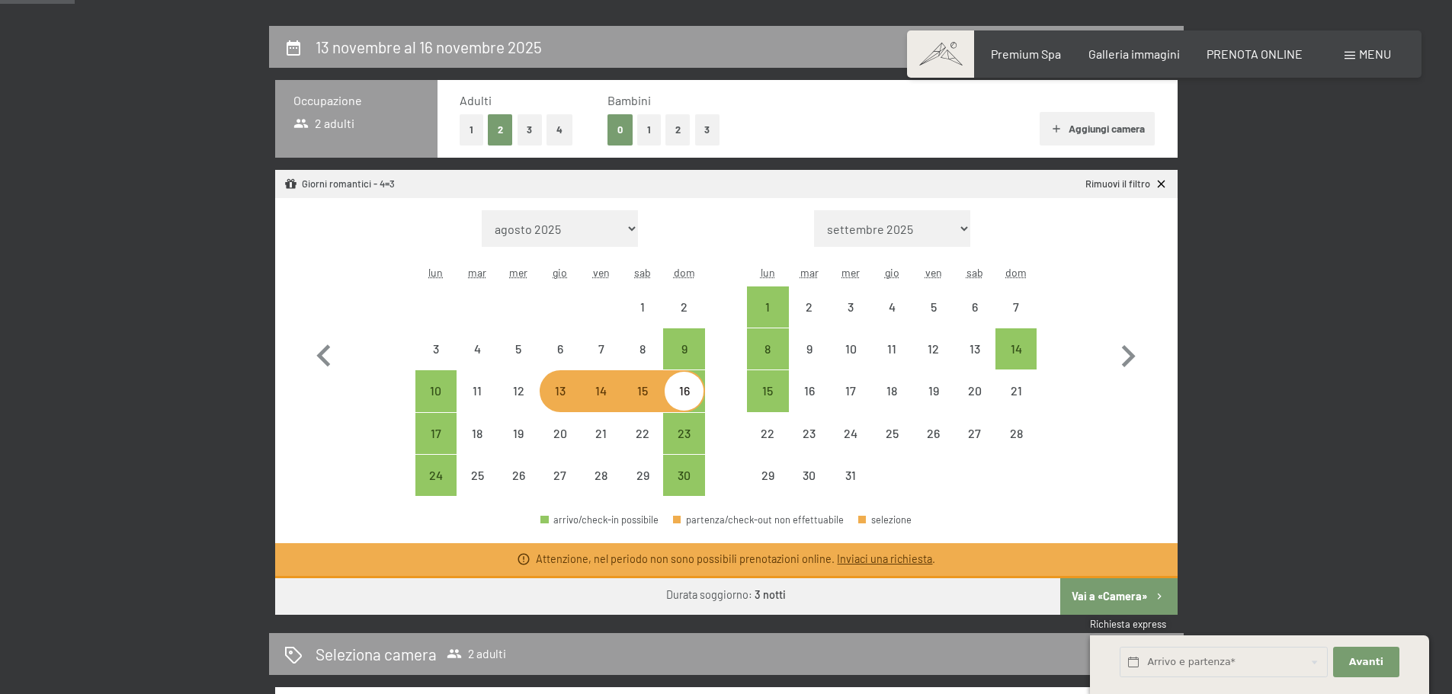
scroll to position [33, 0]
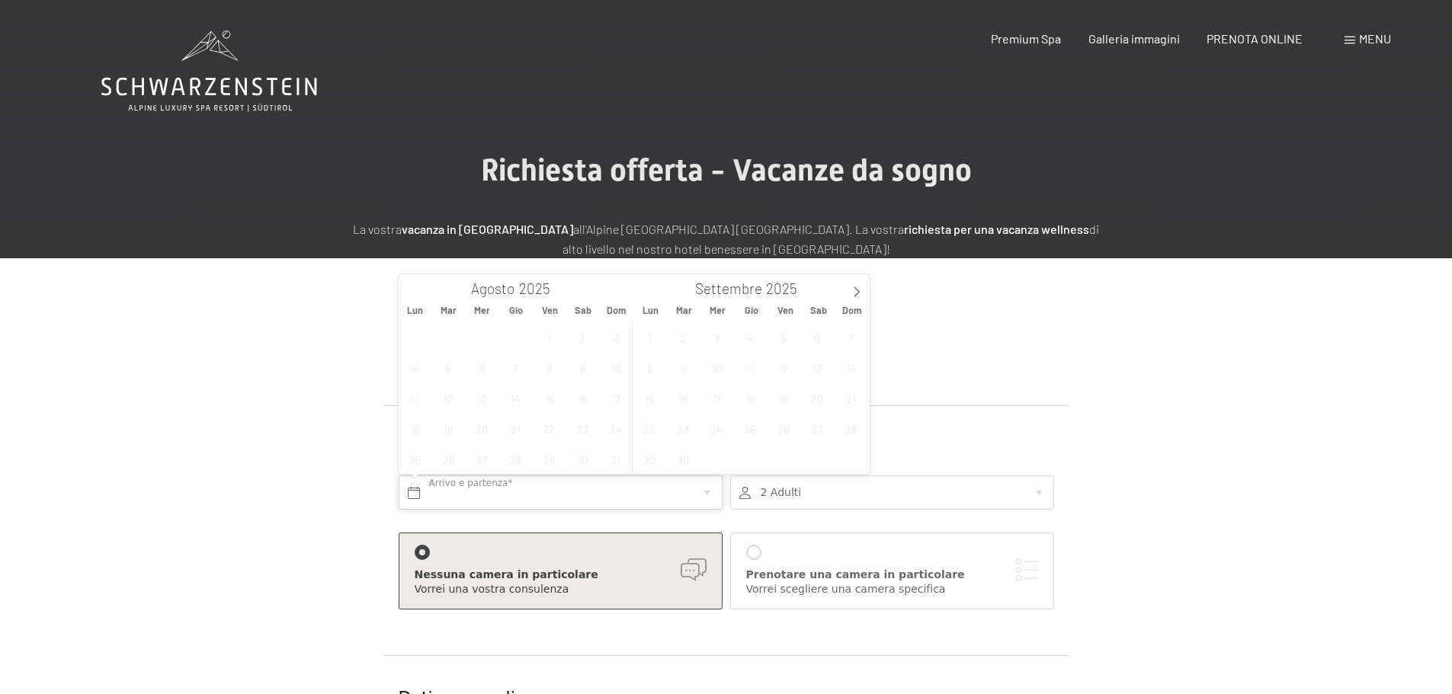
click at [578, 489] on input "text" at bounding box center [561, 493] width 324 height 34
click at [848, 291] on span at bounding box center [857, 287] width 26 height 26
click at [856, 287] on icon at bounding box center [856, 292] width 11 height 11
click at [748, 394] on span "13" at bounding box center [750, 398] width 30 height 30
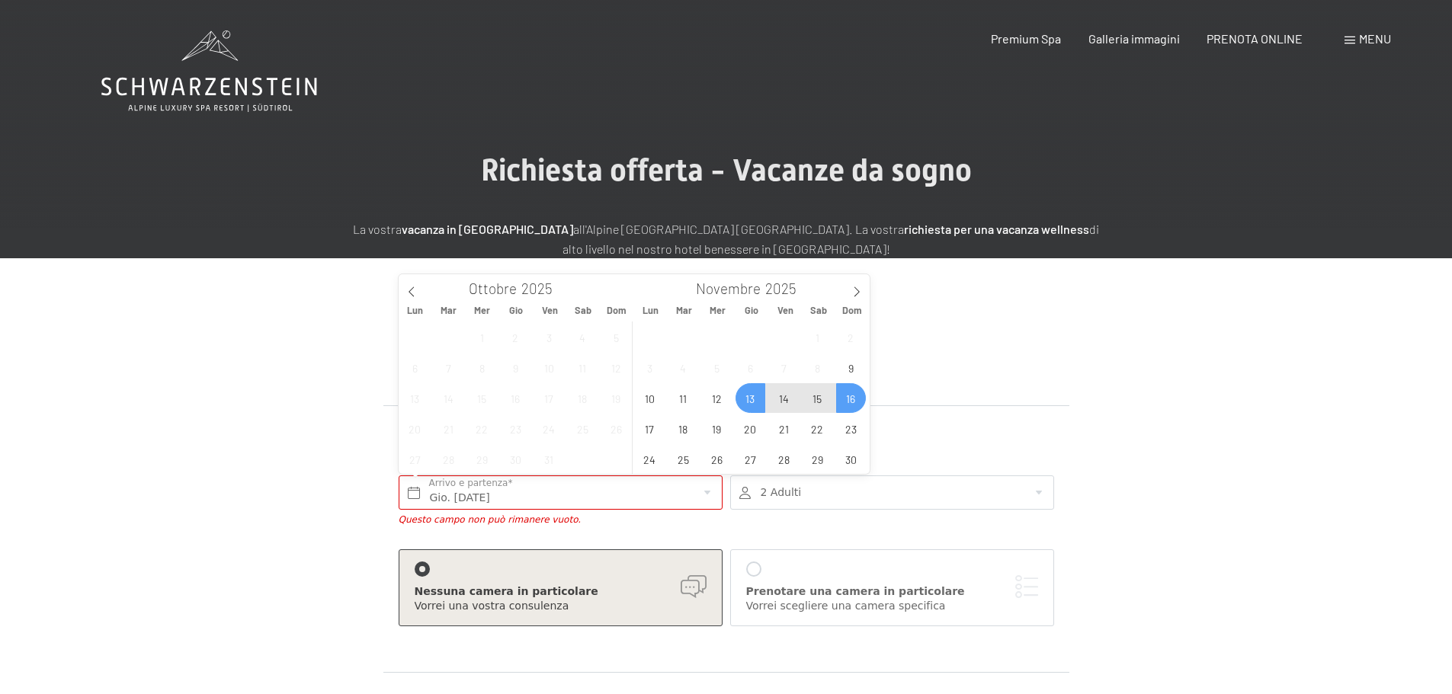
click at [849, 397] on span "16" at bounding box center [851, 398] width 30 height 30
type input "Gio. [DATE] - Dom. [DATE]"
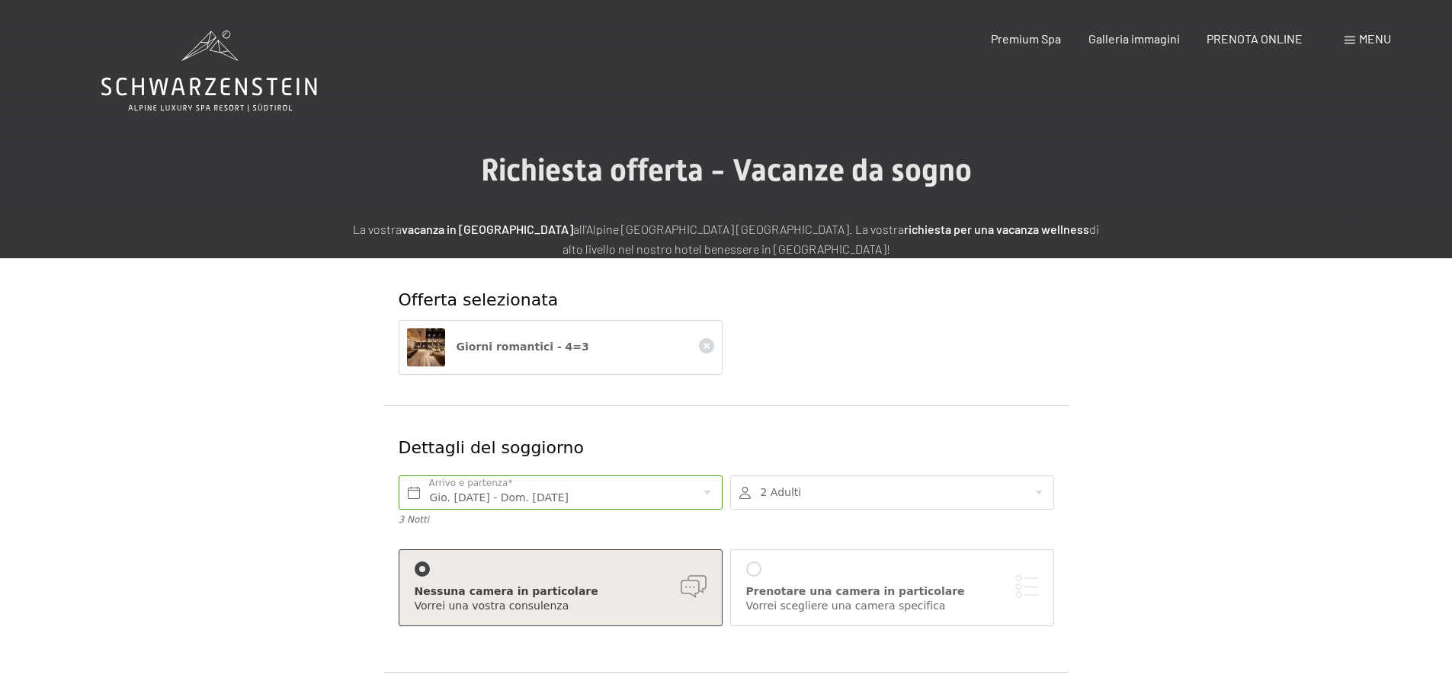
click at [841, 484] on div at bounding box center [892, 493] width 324 height 34
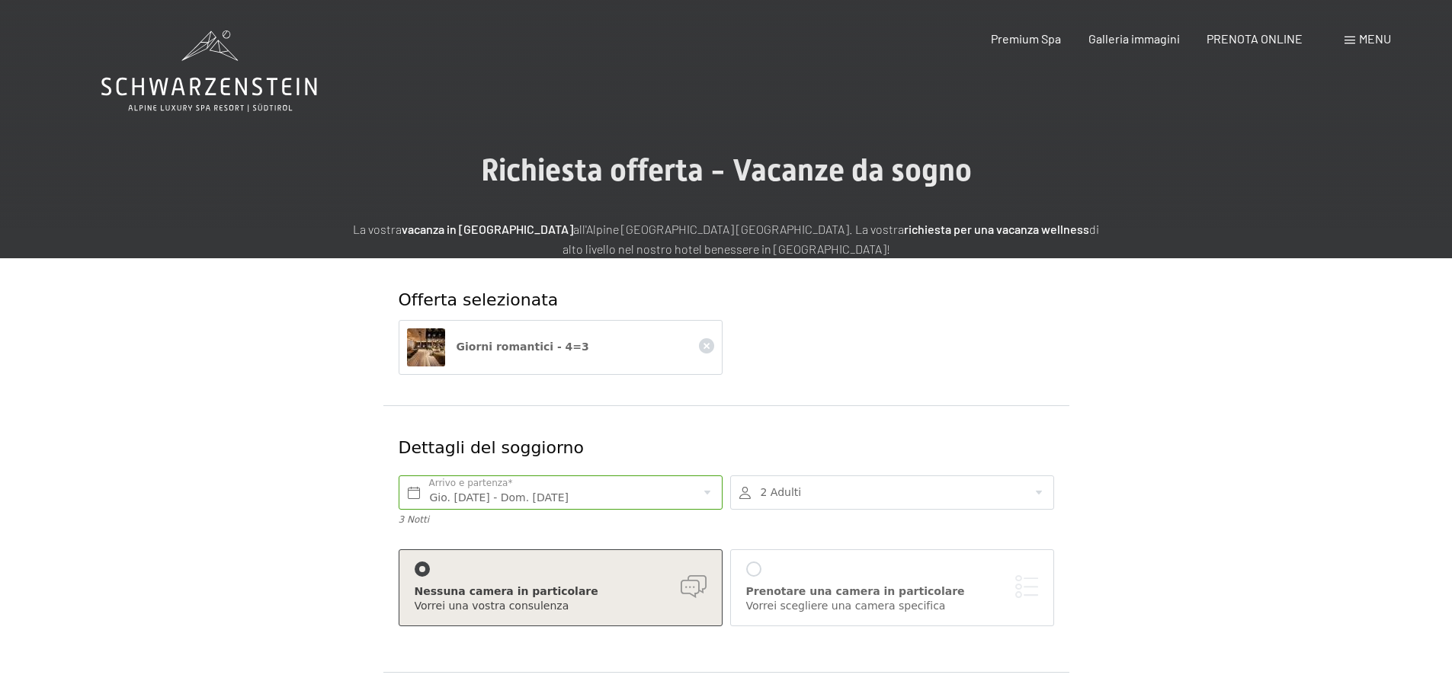
click at [945, 500] on div at bounding box center [892, 493] width 324 height 34
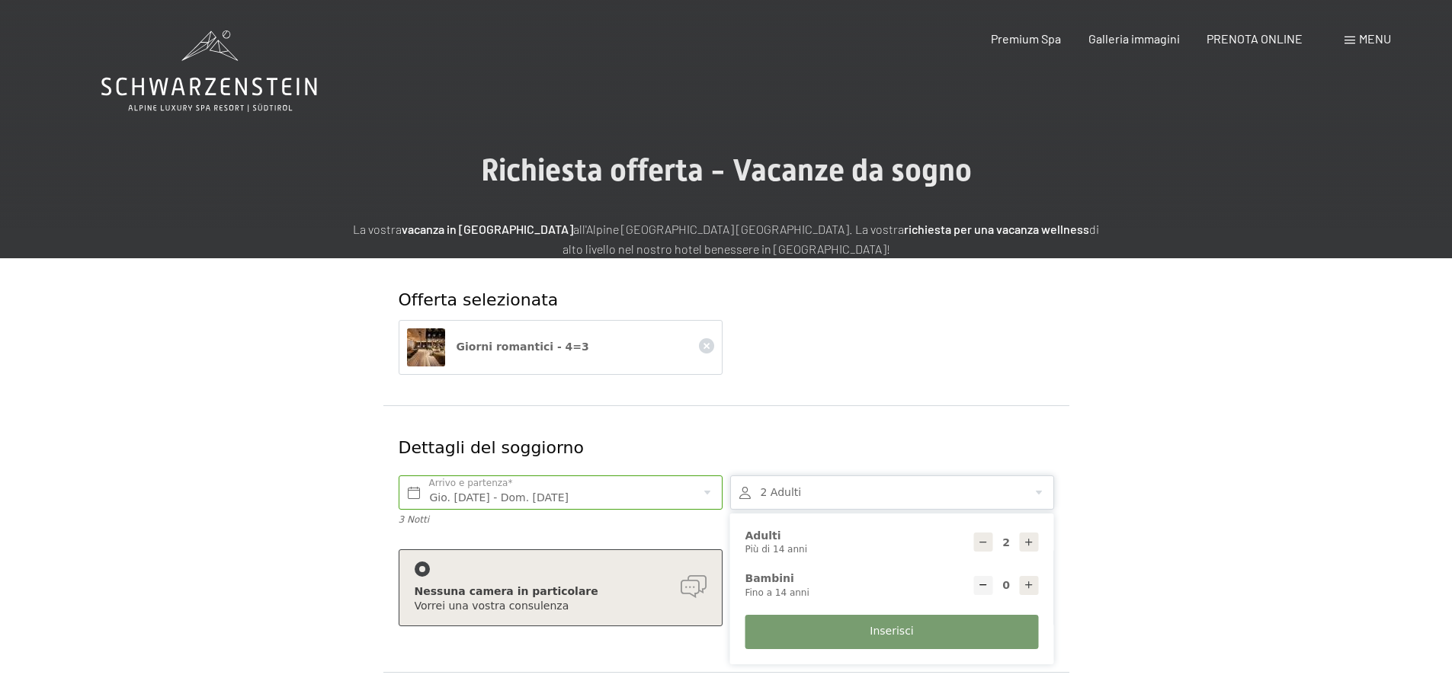
click at [1031, 547] on icon at bounding box center [1028, 542] width 11 height 11
type input "4"
click at [924, 620] on button "Inserisci" at bounding box center [891, 632] width 293 height 34
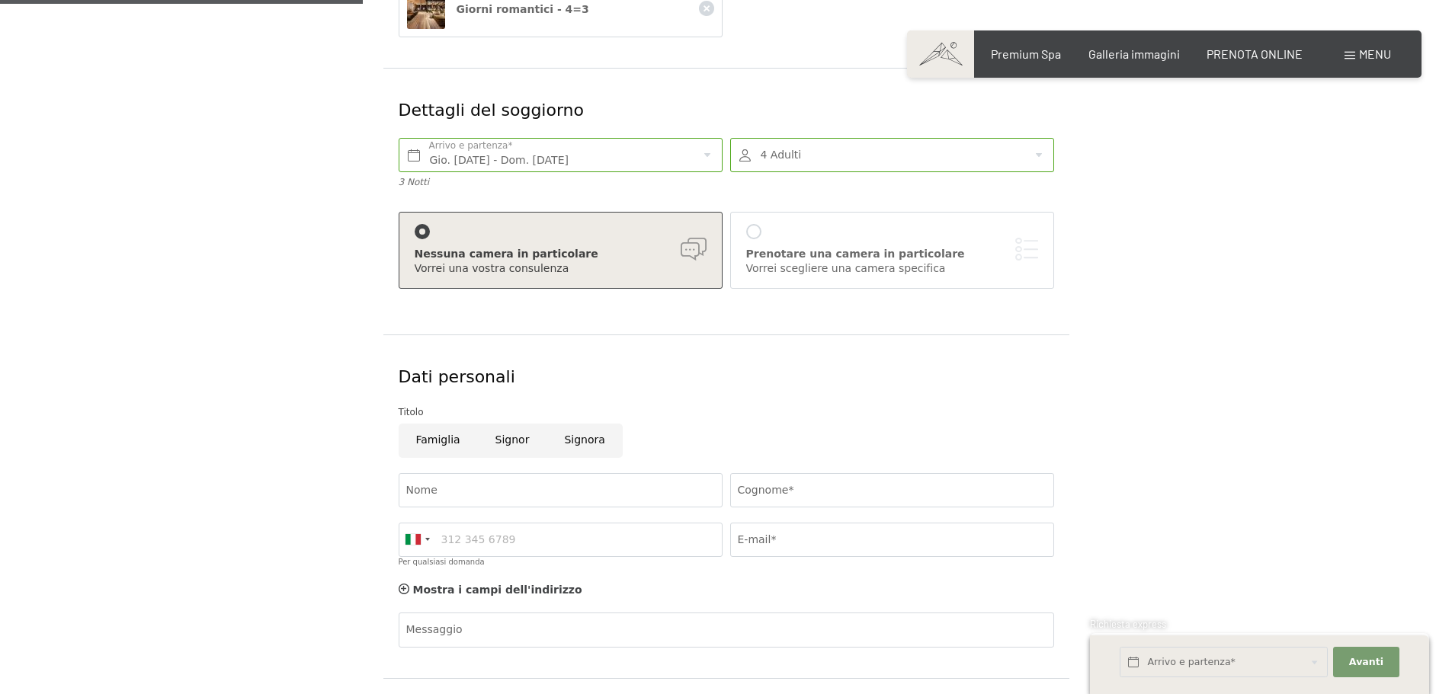
scroll to position [381, 0]
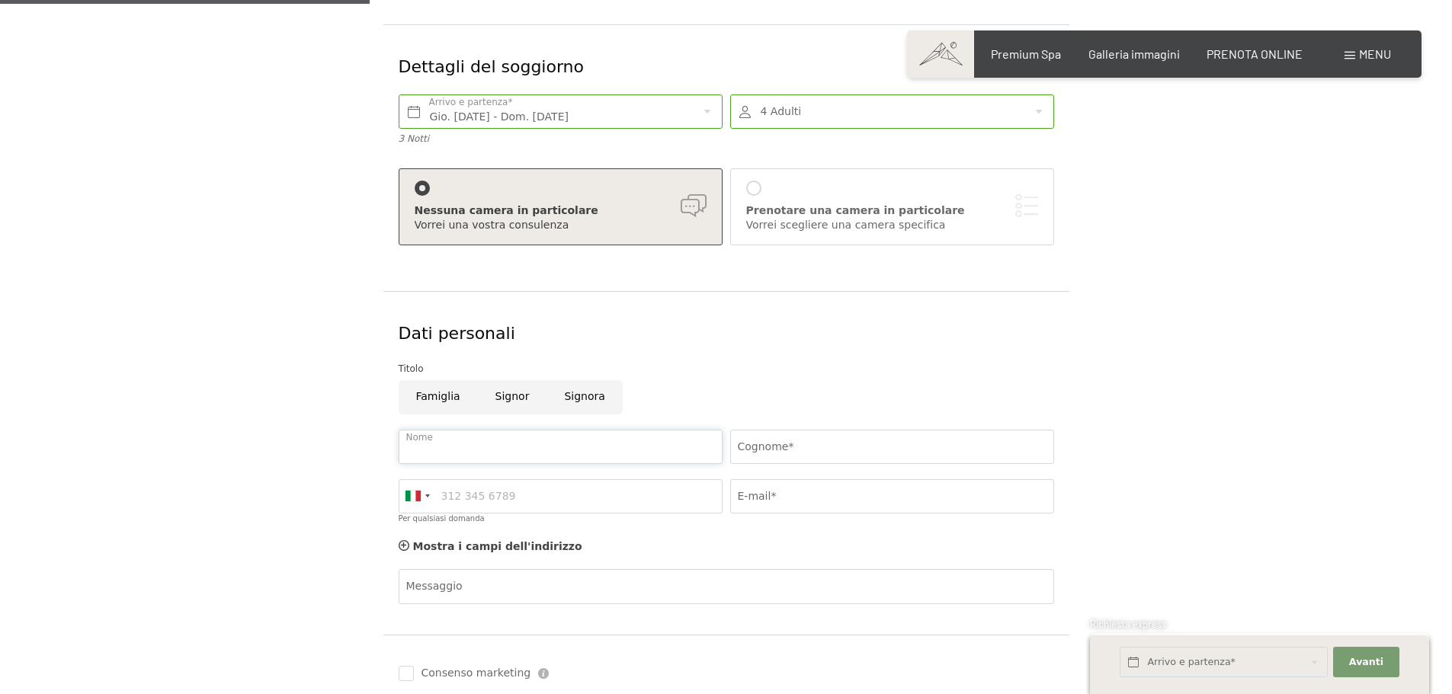
click at [594, 444] on input "Nome" at bounding box center [561, 447] width 324 height 34
type input "[PERSON_NAME]"
type input "3287684379"
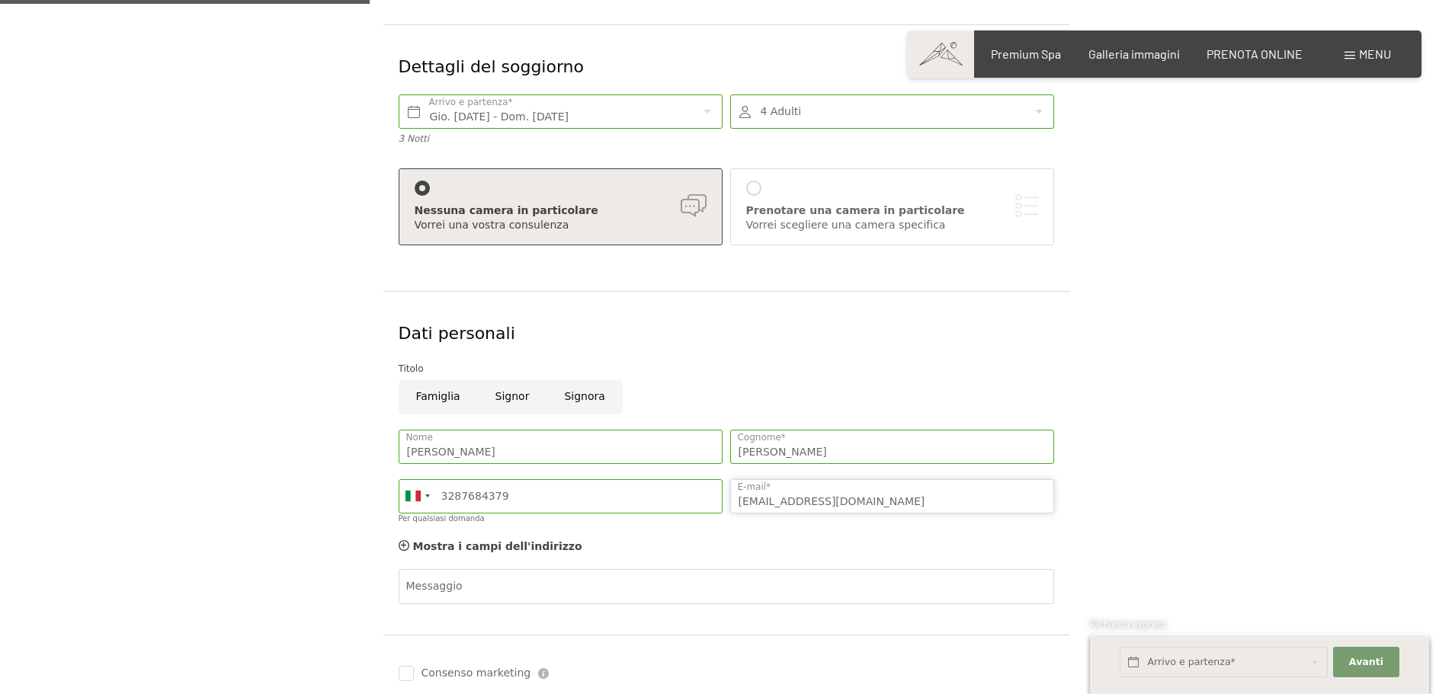
click at [825, 501] on input "[EMAIL_ADDRESS][DOMAIN_NAME]" at bounding box center [892, 496] width 324 height 34
click at [819, 501] on input "[EMAIL_ADDRESS][DOMAIN_NAME]" at bounding box center [892, 496] width 324 height 34
type input "[EMAIL_ADDRESS][DOMAIN_NAME]"
click at [532, 581] on div "Messaggio" at bounding box center [726, 613] width 655 height 88
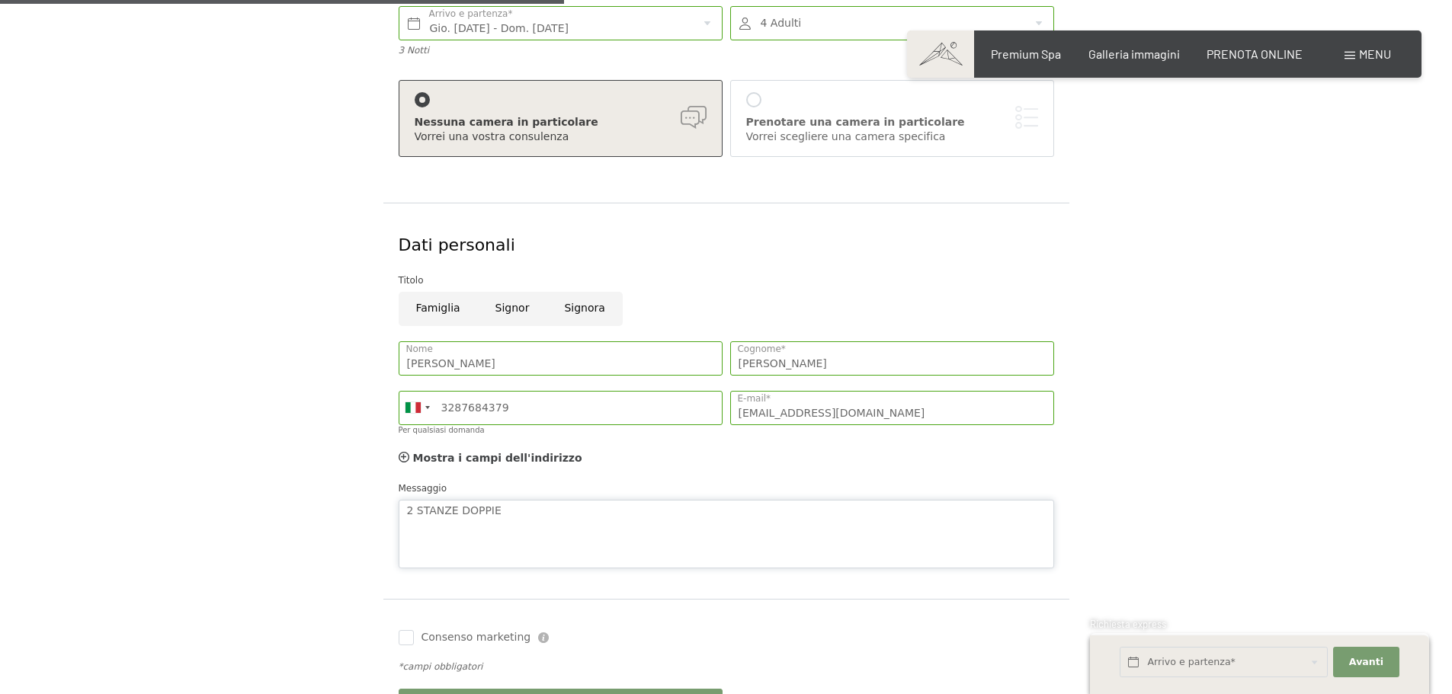
scroll to position [610, 0]
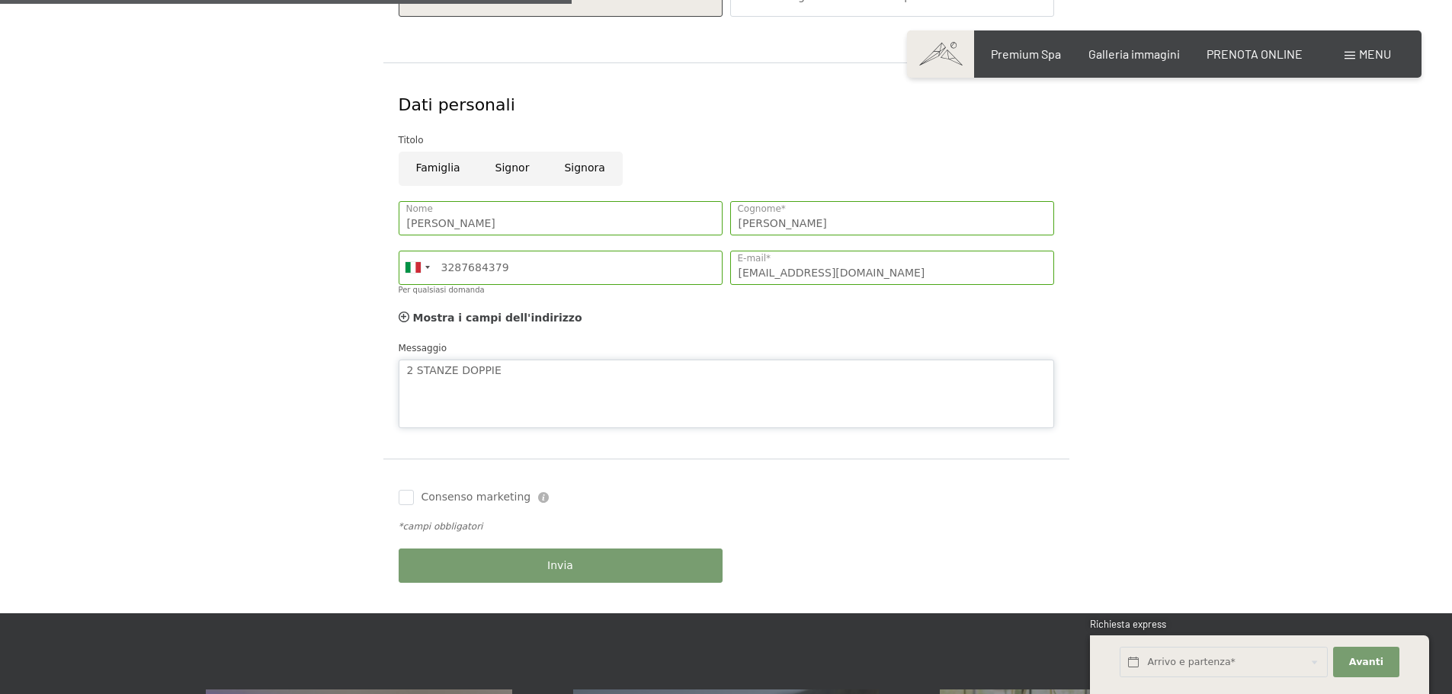
type textarea "2 STANZE DOPPIE"
click at [511, 563] on button "Invia" at bounding box center [561, 566] width 324 height 34
